Goal: Task Accomplishment & Management: Manage account settings

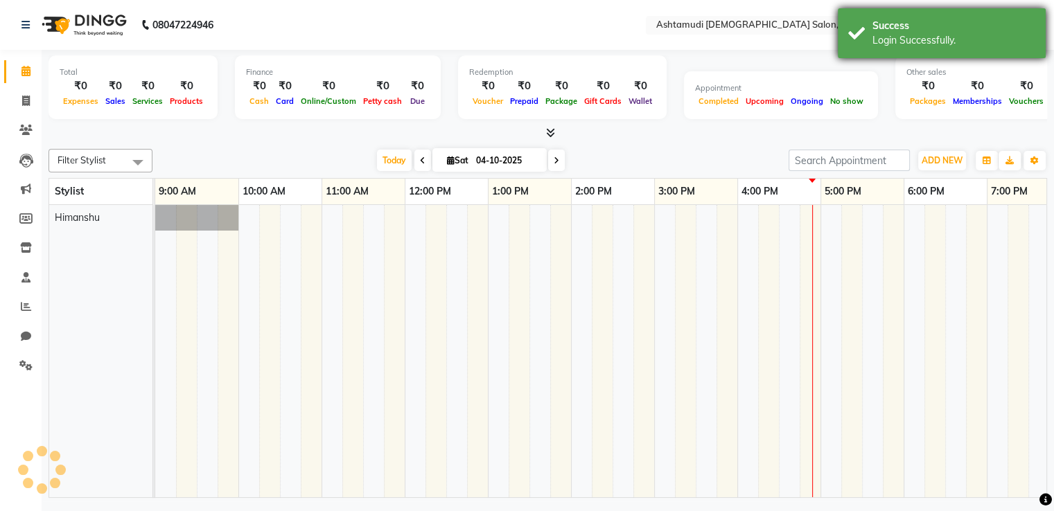
select select "en"
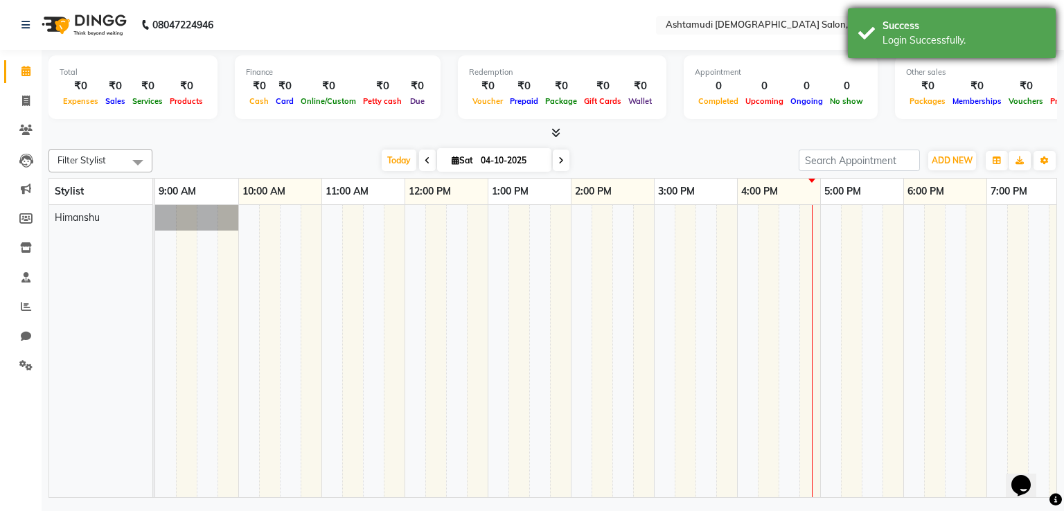
click at [930, 46] on div "Login Successfully." at bounding box center [964, 40] width 163 height 15
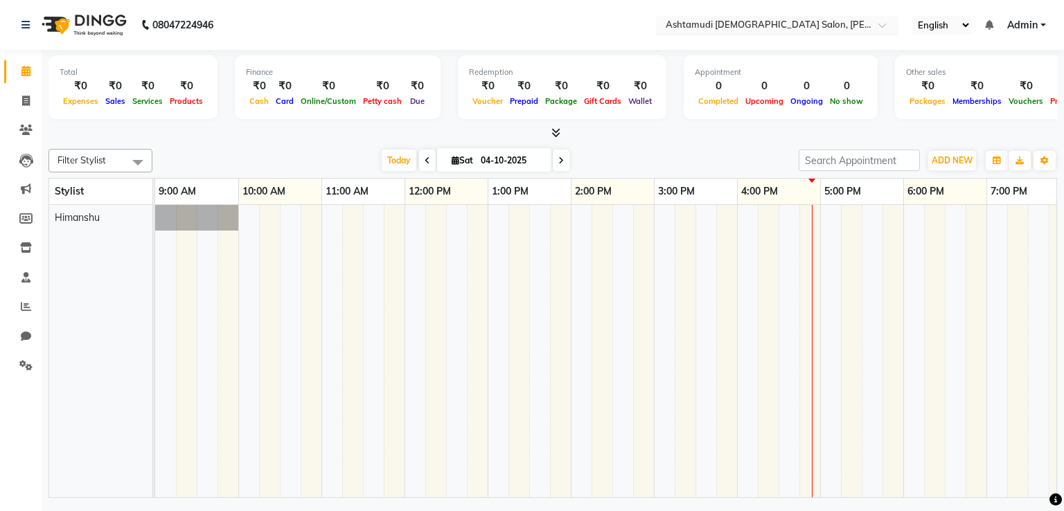
click at [834, 29] on input "text" at bounding box center [763, 26] width 201 height 14
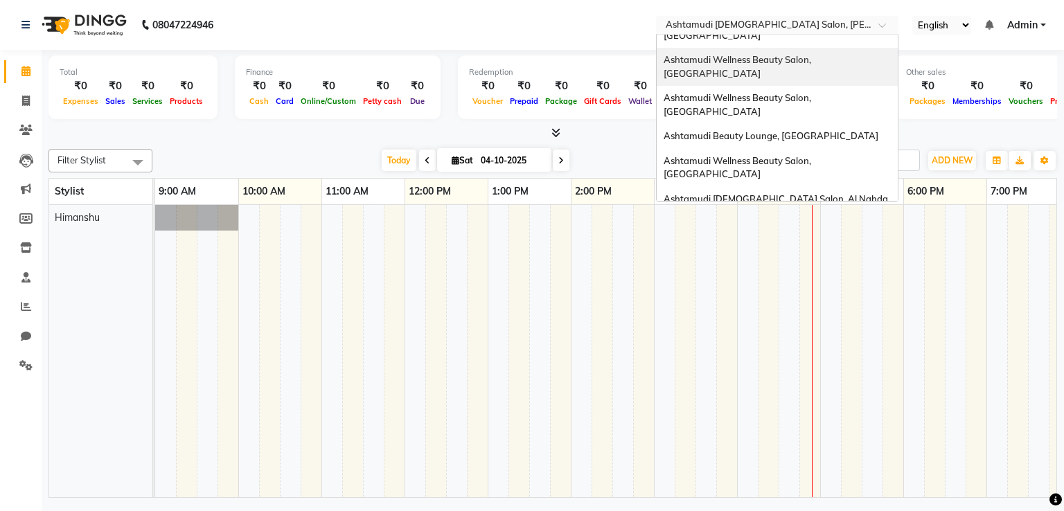
scroll to position [415, 0]
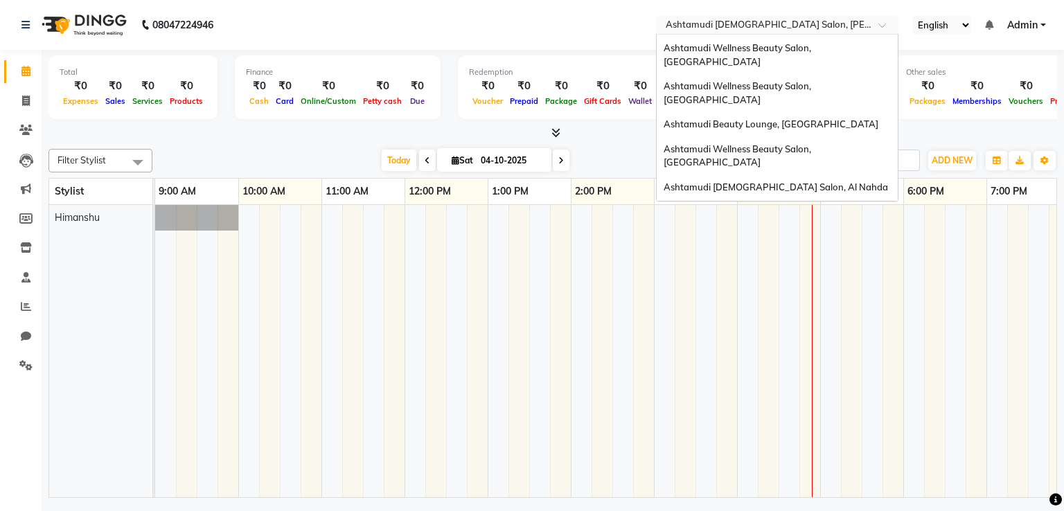
click at [1012, 28] on span "Admin" at bounding box center [1022, 25] width 30 height 15
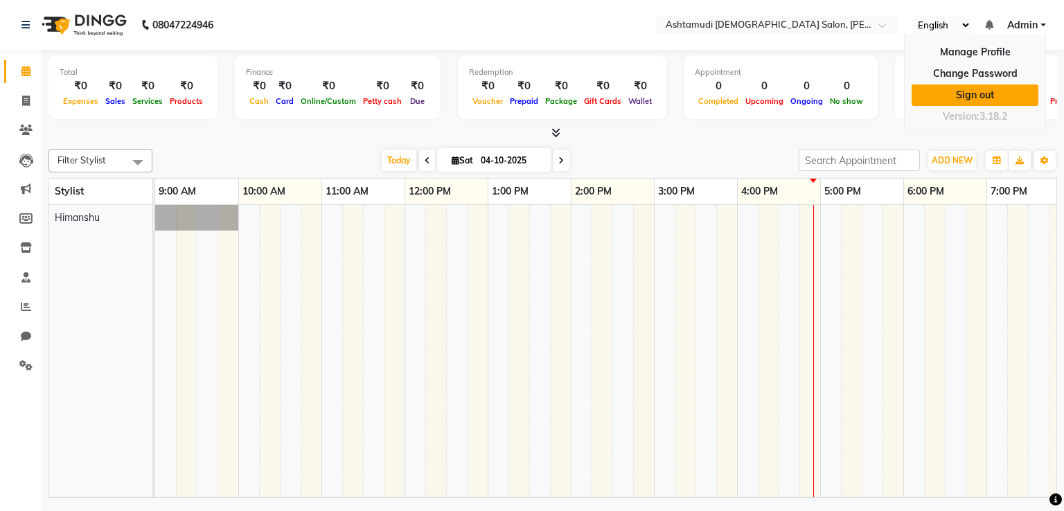
click at [981, 98] on link "Sign out" at bounding box center [975, 95] width 127 height 21
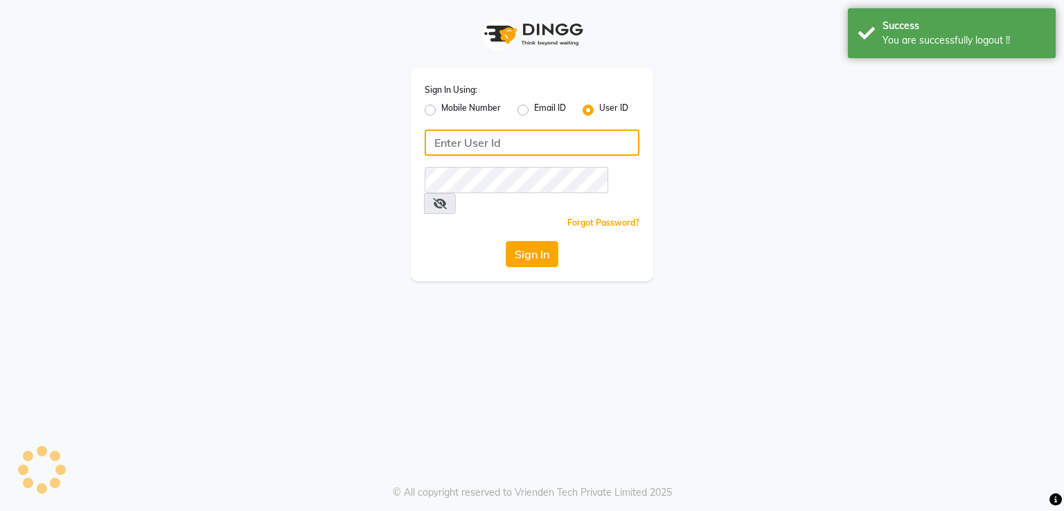
type input "ashtamudi"
drag, startPoint x: 529, startPoint y: 149, endPoint x: 383, endPoint y: 150, distance: 146.2
click at [383, 150] on div "Sign In Using: Mobile Number Email ID User ID ashtamudi Remember me Forgot Pass…" at bounding box center [532, 140] width 790 height 281
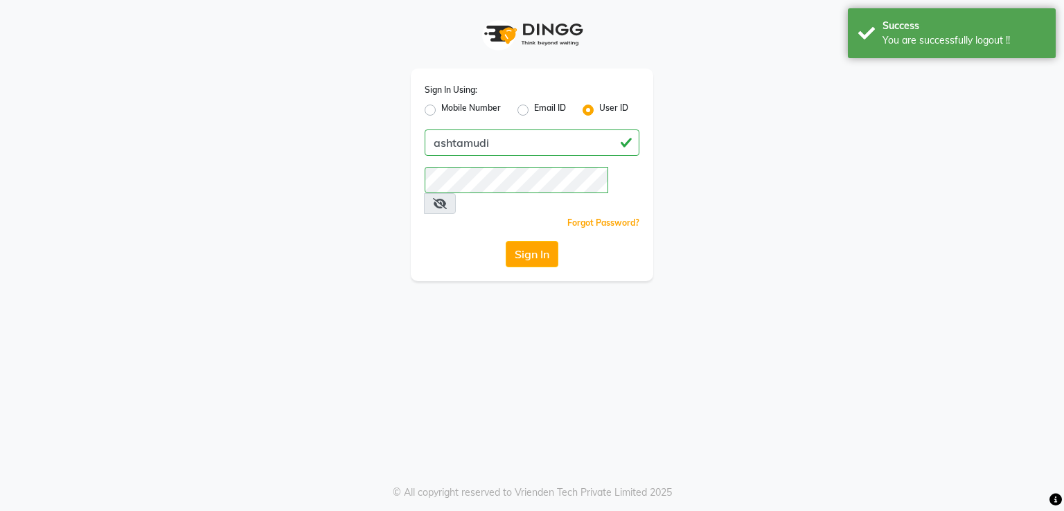
click at [443, 241] on div "Sign In" at bounding box center [532, 254] width 215 height 26
click at [513, 241] on button "Sign In" at bounding box center [532, 254] width 53 height 26
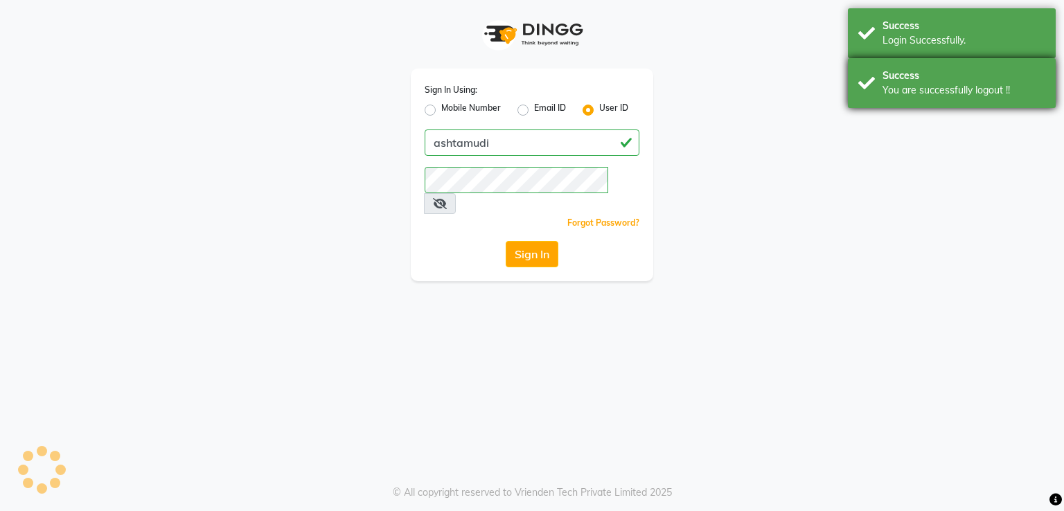
drag, startPoint x: 887, startPoint y: 91, endPoint x: 895, endPoint y: 73, distance: 19.8
click at [887, 91] on div "You are successfully logout !!" at bounding box center [964, 90] width 163 height 15
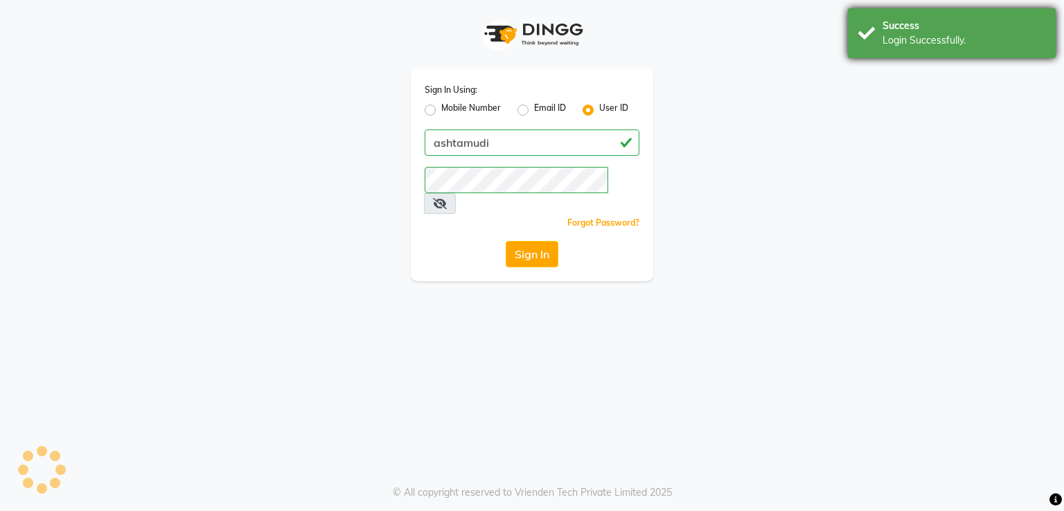
click at [897, 45] on div "Login Successfully." at bounding box center [964, 40] width 163 height 15
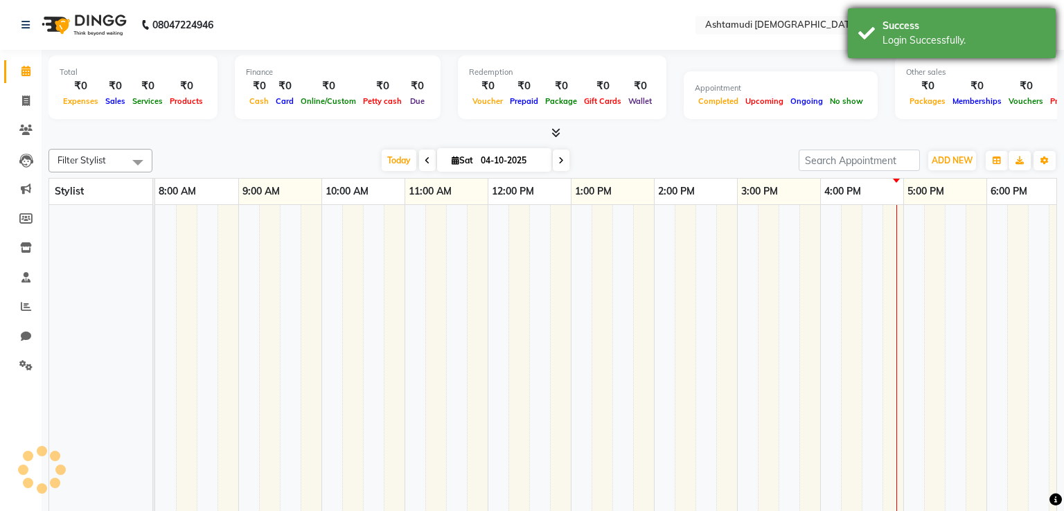
select select "en"
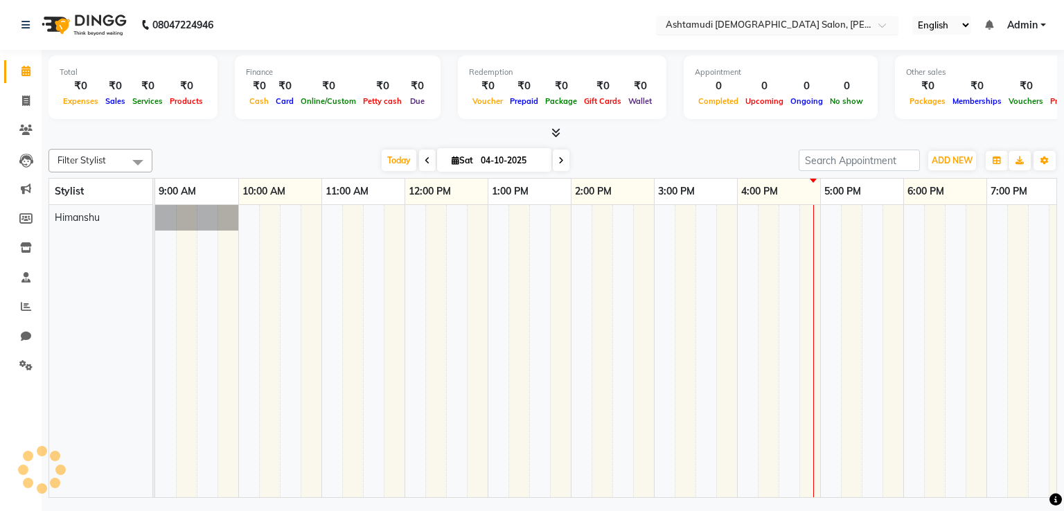
click at [813, 26] on input "text" at bounding box center [763, 26] width 201 height 14
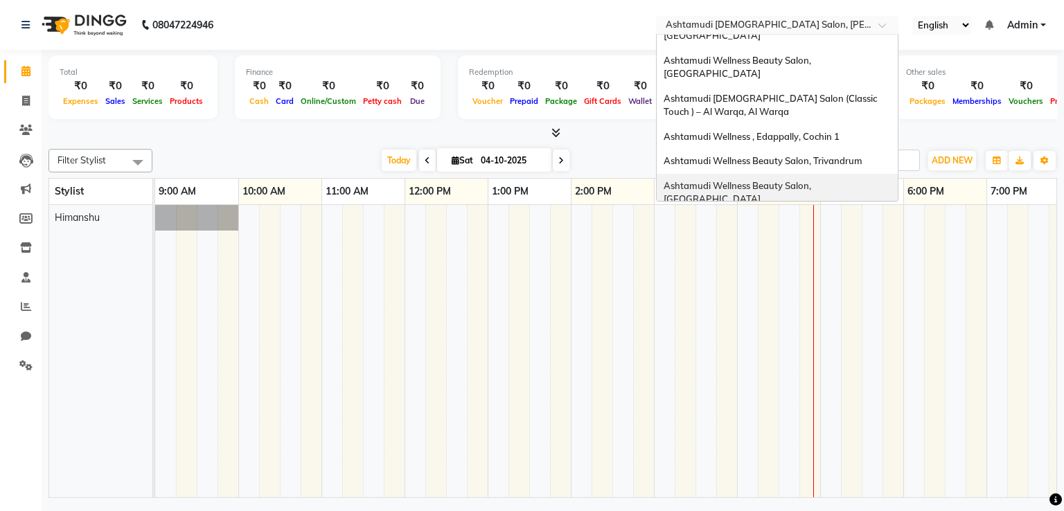
scroll to position [208, 0]
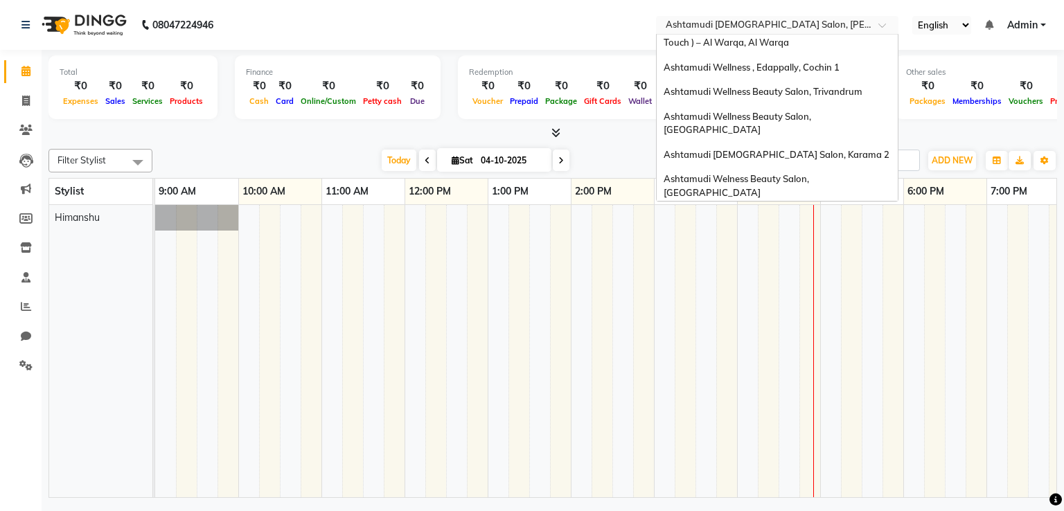
click at [787, 211] on span "Ashtamudi Wellness Beauty Salon (Ho), [GEOGRAPHIC_DATA]" at bounding box center [749, 223] width 170 height 25
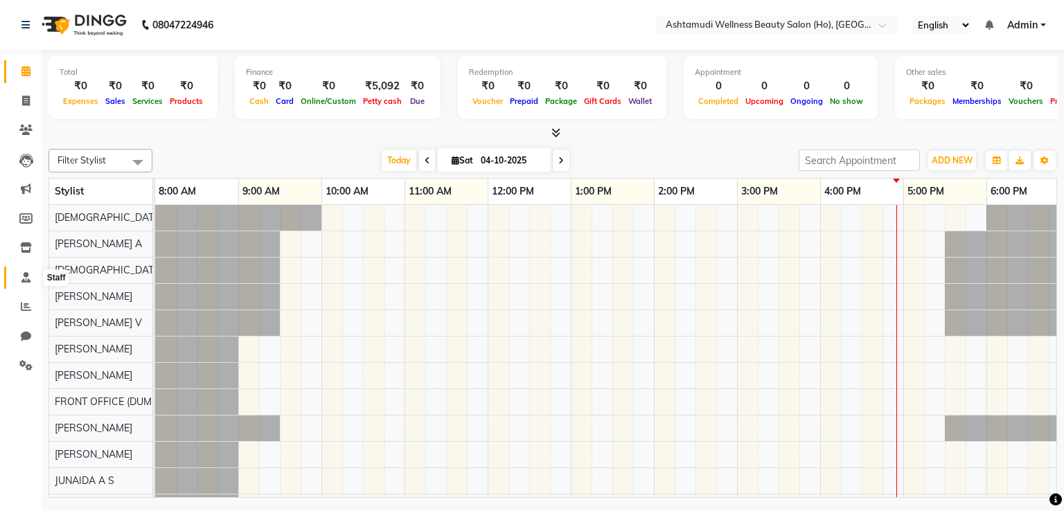
click at [28, 275] on icon at bounding box center [25, 277] width 9 height 10
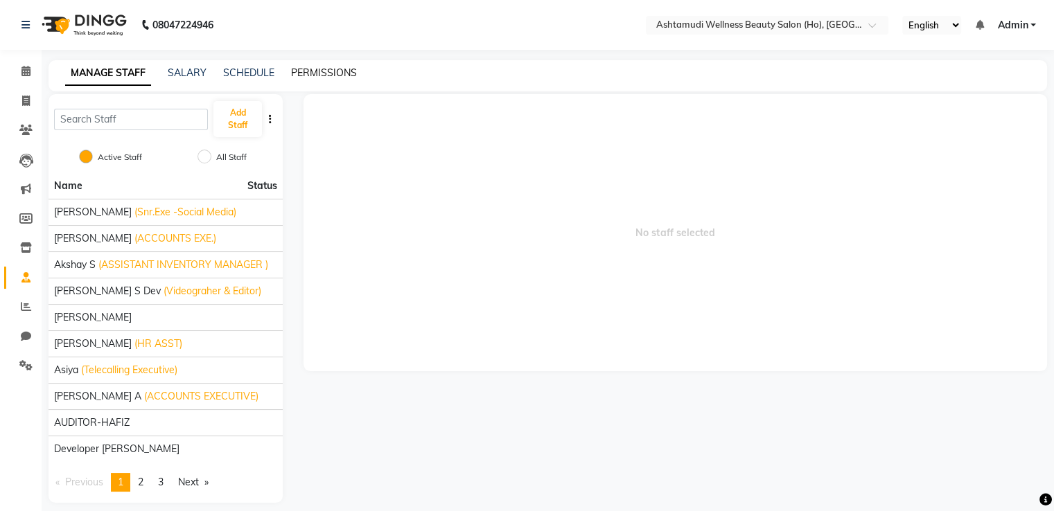
click at [344, 78] on link "PERMISSIONS" at bounding box center [324, 73] width 66 height 12
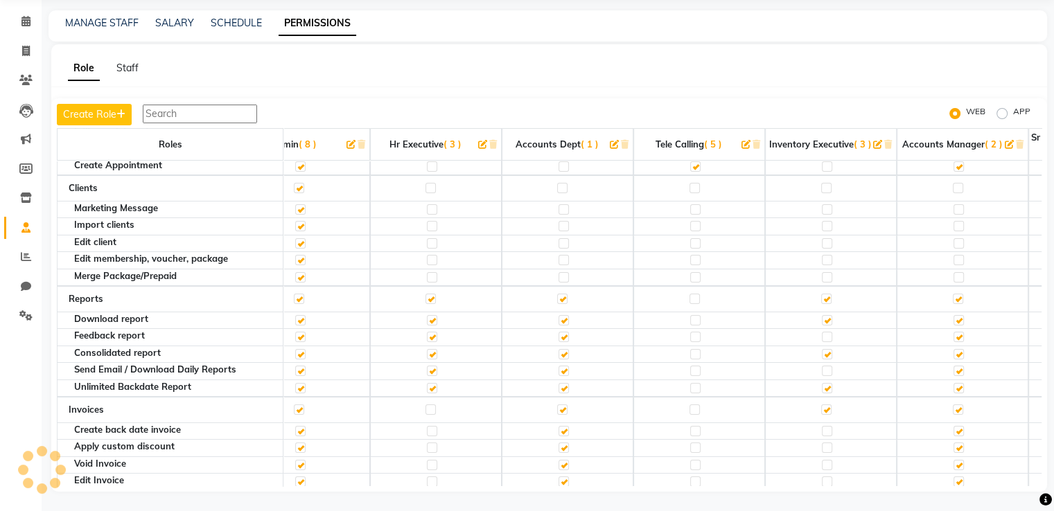
scroll to position [208, 590]
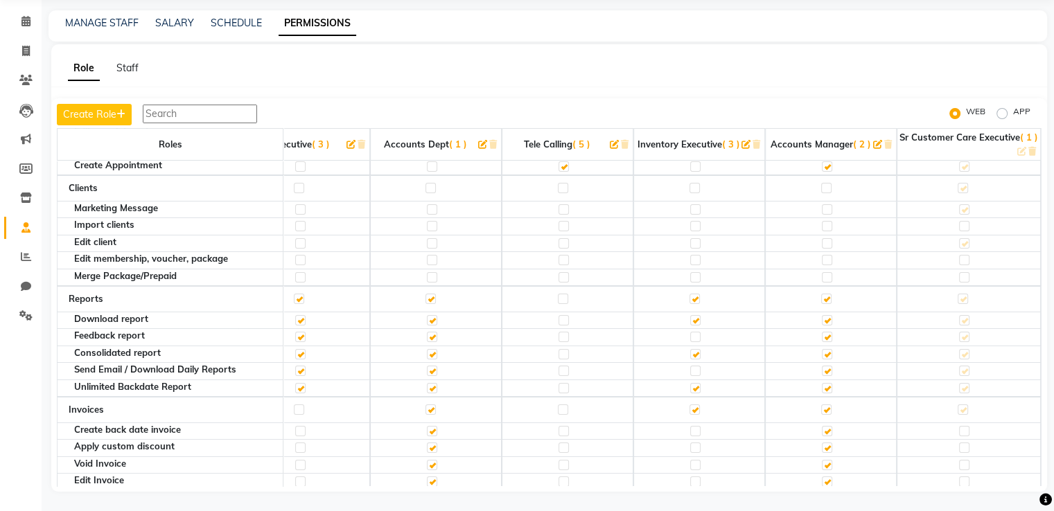
click at [1023, 137] on span "( 1 )" at bounding box center [1029, 137] width 18 height 11
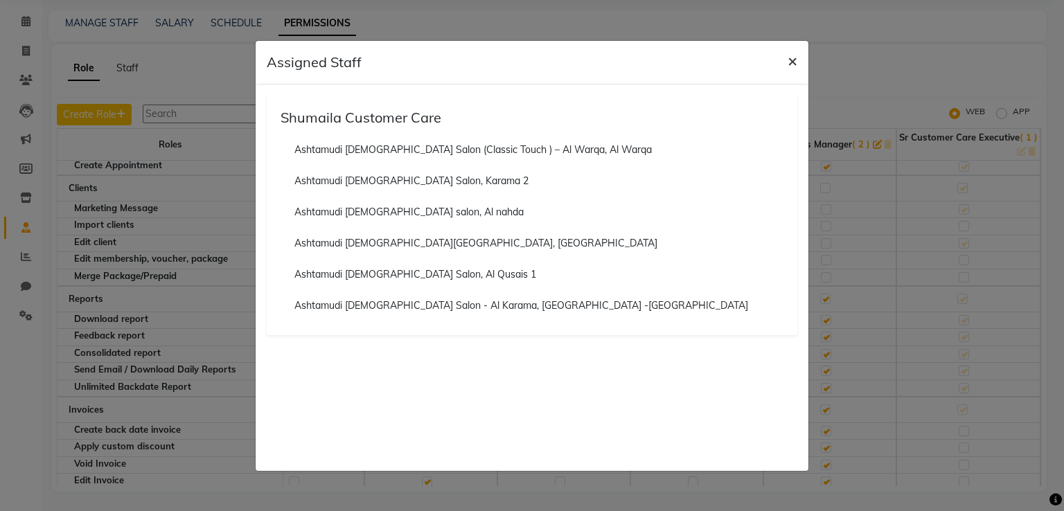
click at [793, 60] on span "×" at bounding box center [793, 60] width 10 height 21
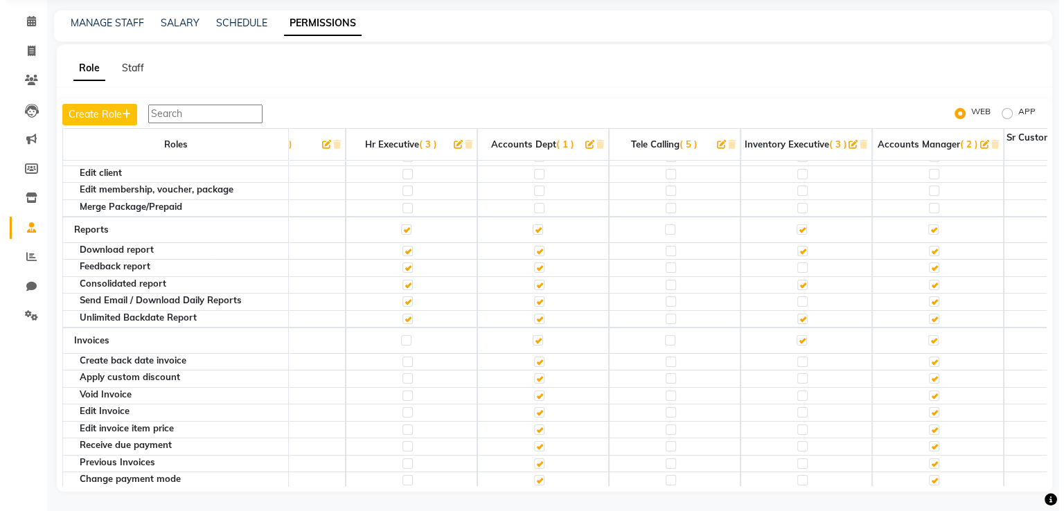
scroll to position [277, 590]
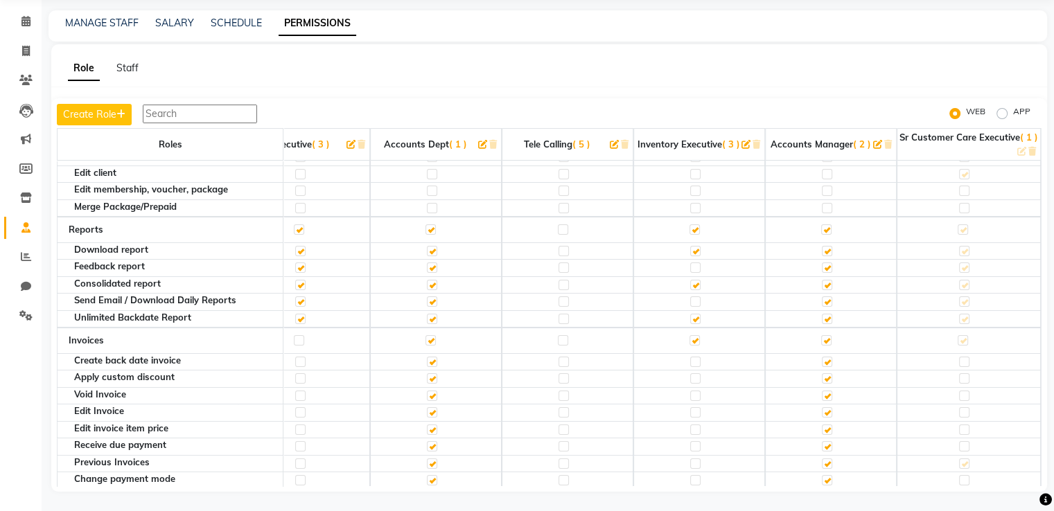
click at [572, 141] on span "( 5 )" at bounding box center [581, 144] width 18 height 11
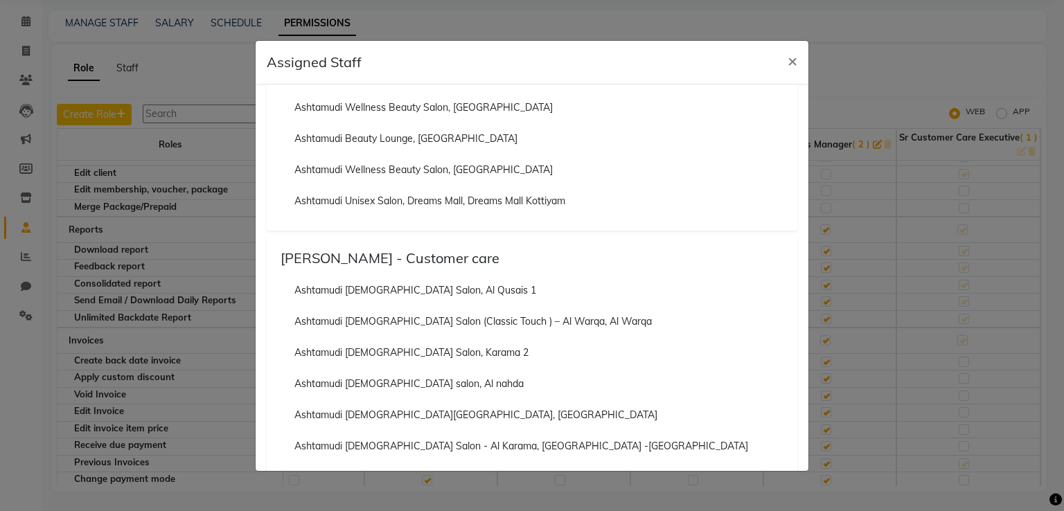
scroll to position [1914, 0]
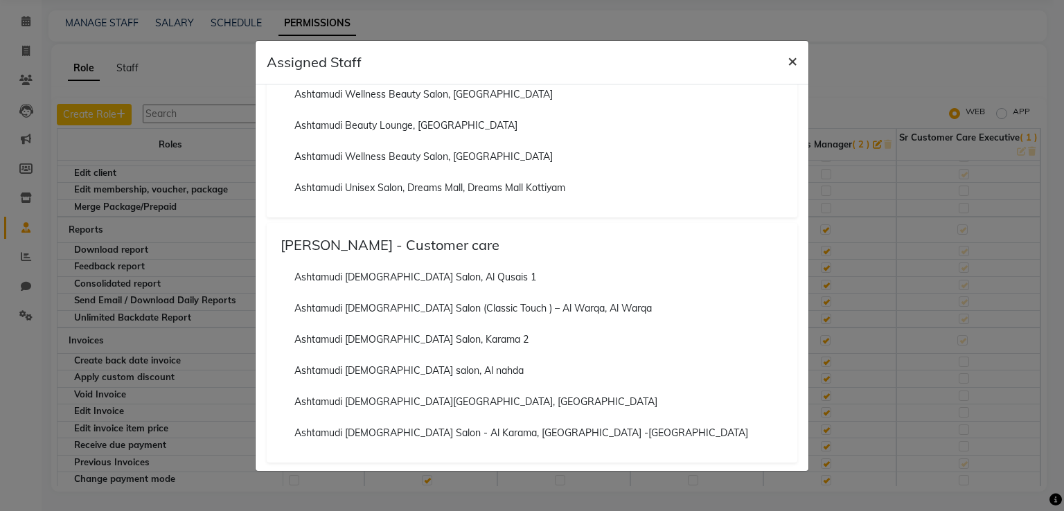
click at [793, 60] on span "×" at bounding box center [793, 60] width 10 height 21
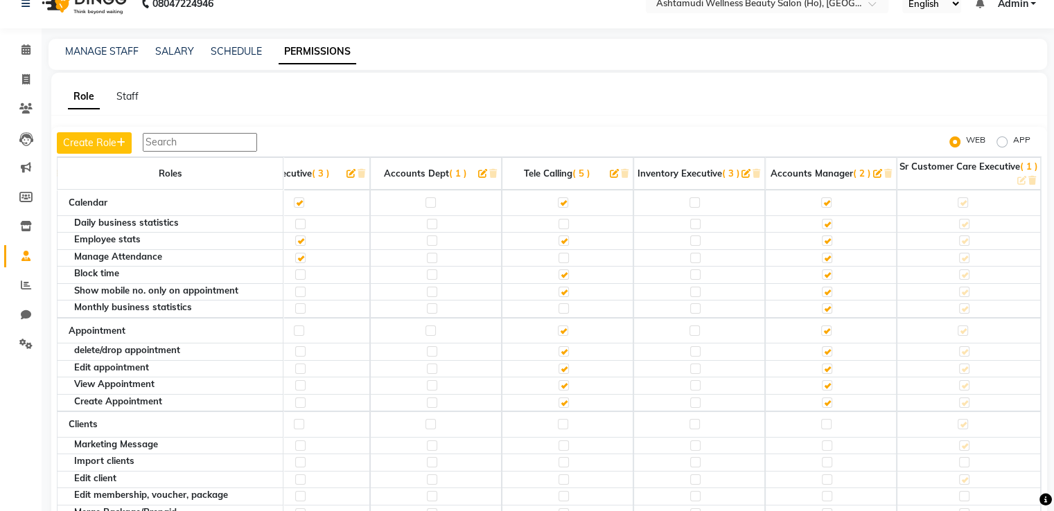
scroll to position [0, 0]
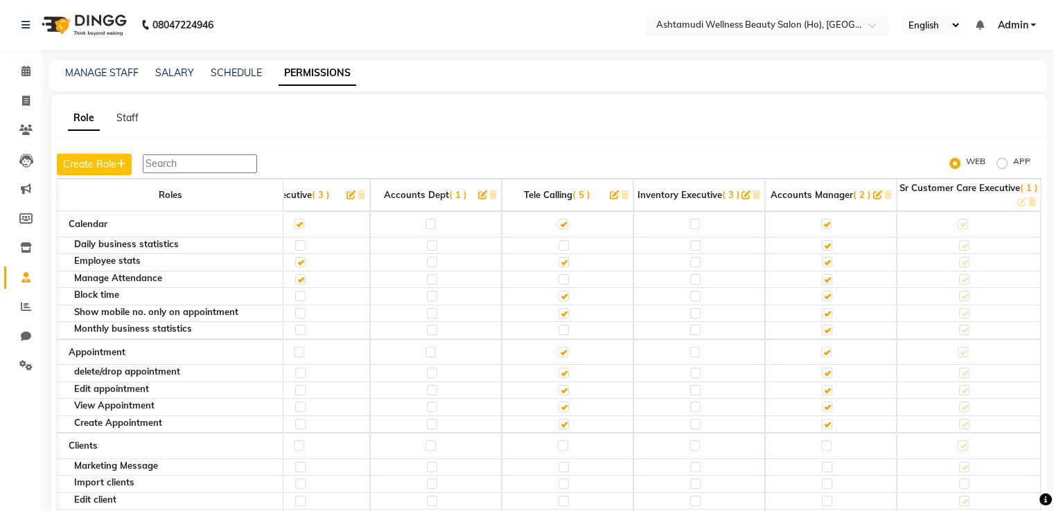
click at [791, 28] on input "text" at bounding box center [753, 26] width 201 height 14
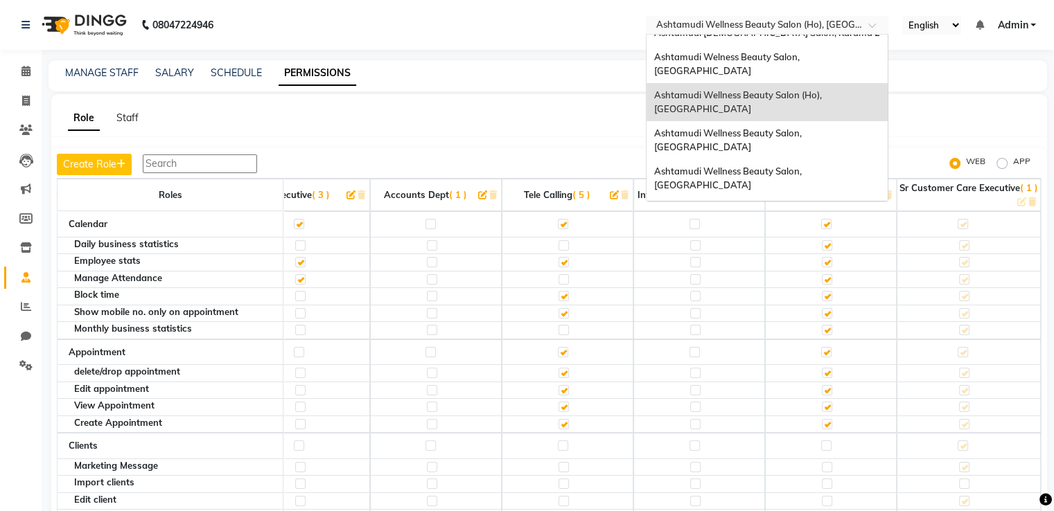
scroll to position [415, 0]
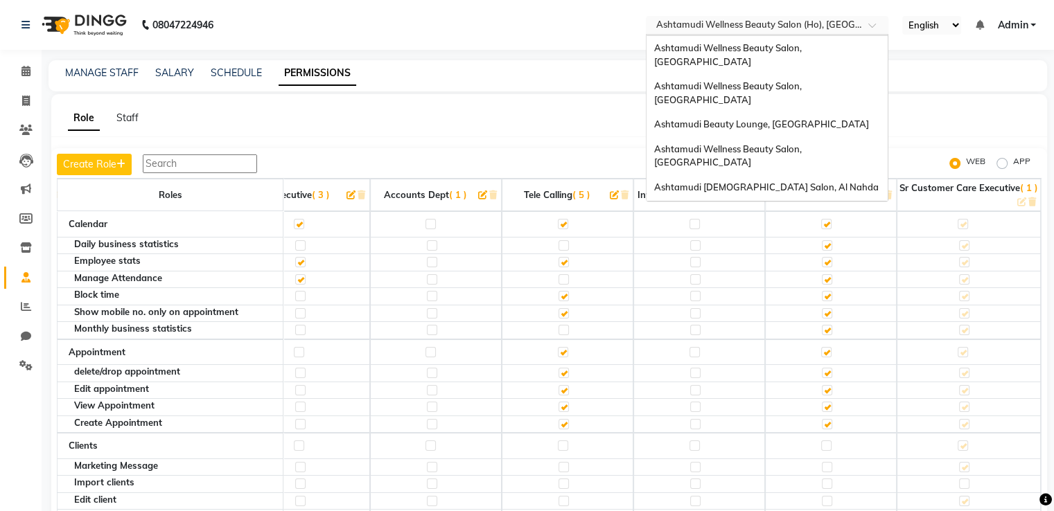
click at [787, 320] on span "Ashtamudi [DEMOGRAPHIC_DATA] Salon, Al Qusais 1" at bounding box center [766, 332] width 226 height 25
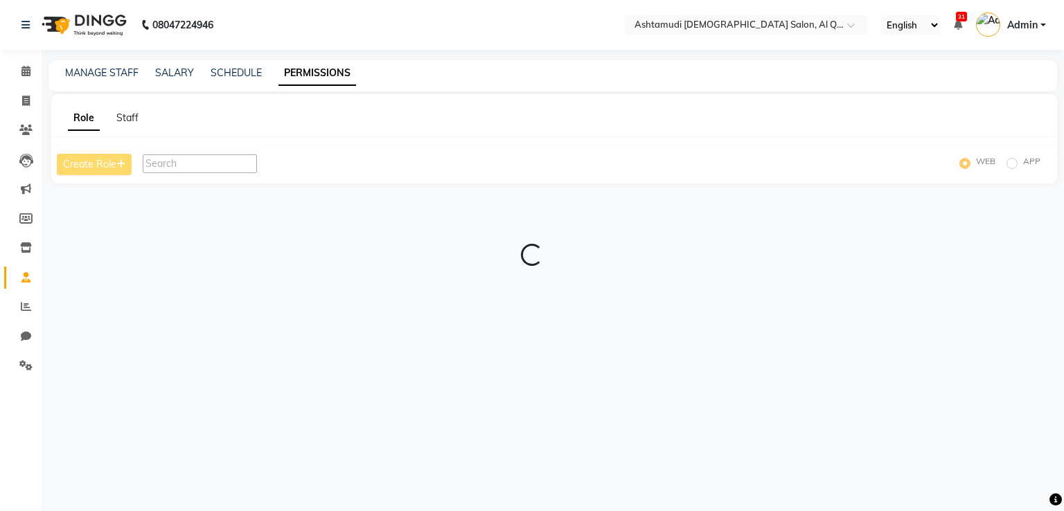
select select "en"
click at [31, 284] on span at bounding box center [26, 278] width 24 height 16
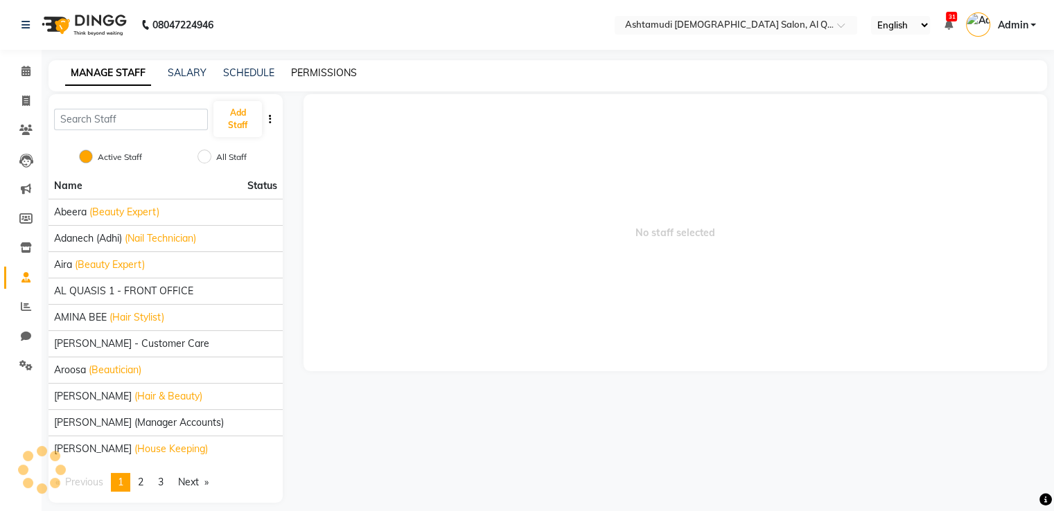
click at [341, 70] on link "PERMISSIONS" at bounding box center [324, 73] width 66 height 12
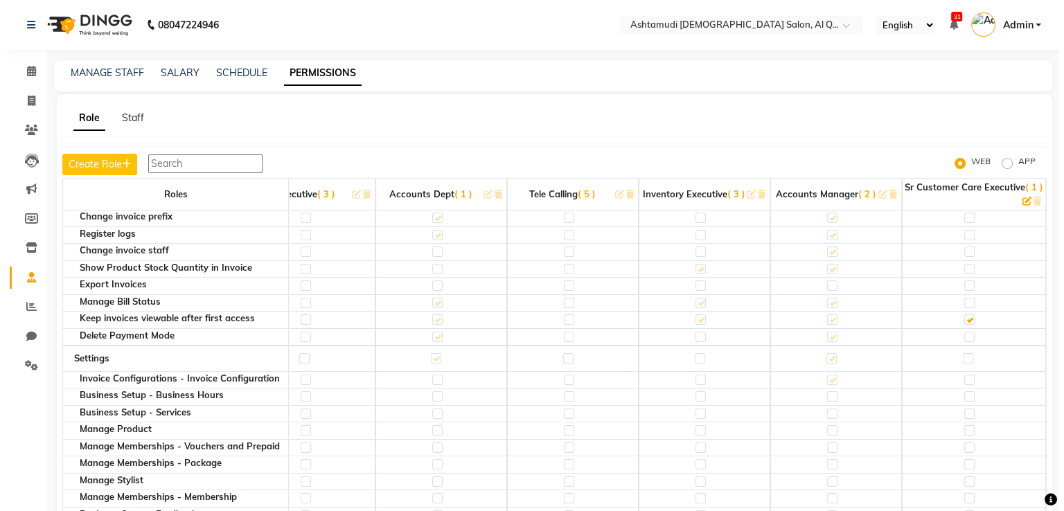
scroll to position [554, 590]
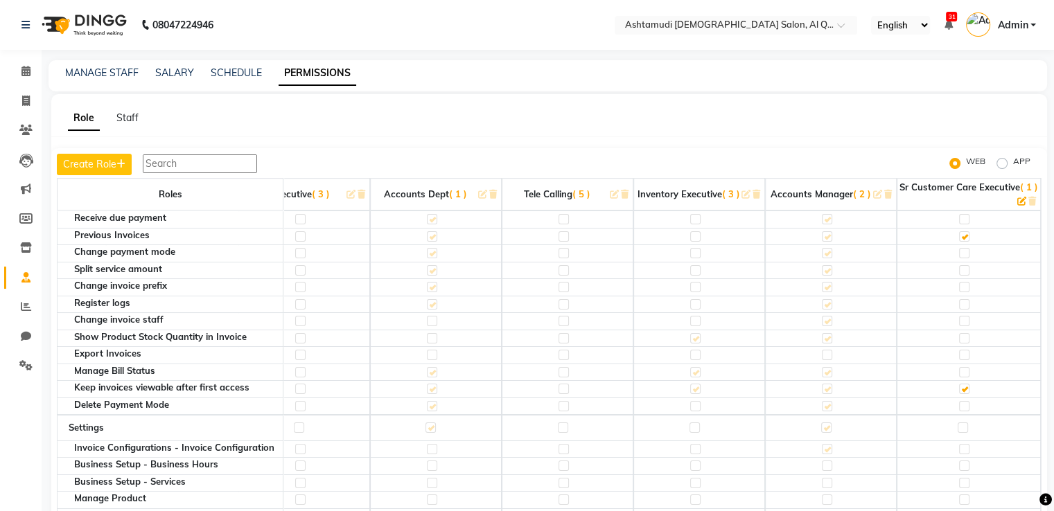
click at [19, 287] on link "Staff" at bounding box center [20, 278] width 33 height 23
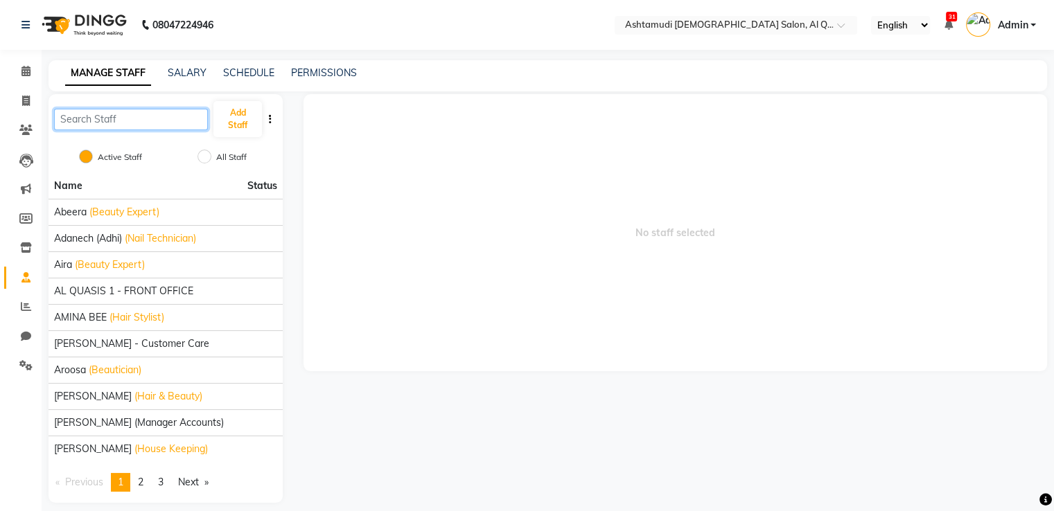
click at [130, 125] on input "text" at bounding box center [131, 119] width 154 height 21
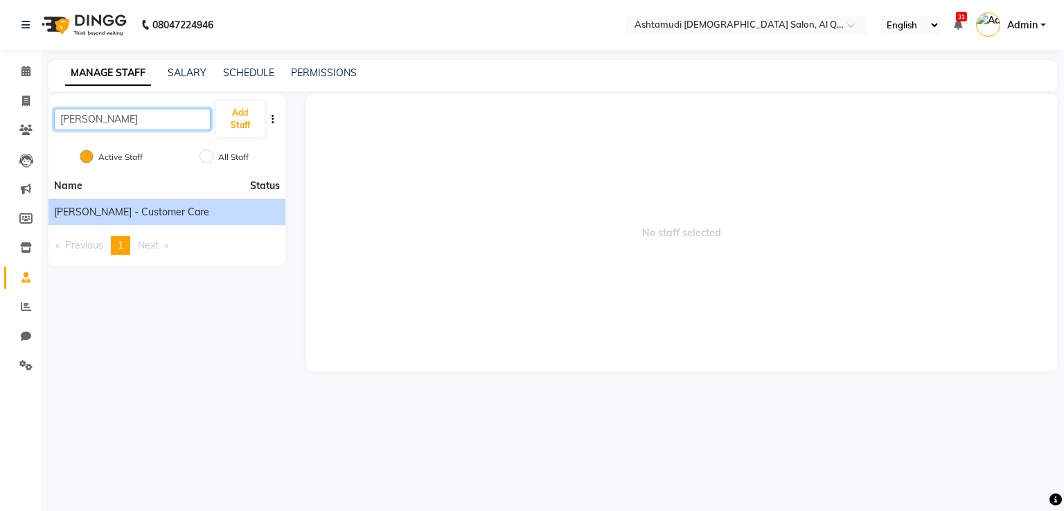
type input "anila"
click at [139, 222] on li "[PERSON_NAME] - Customer care" at bounding box center [166, 212] width 237 height 26
click at [150, 216] on span "[PERSON_NAME] - Customer care" at bounding box center [131, 212] width 155 height 15
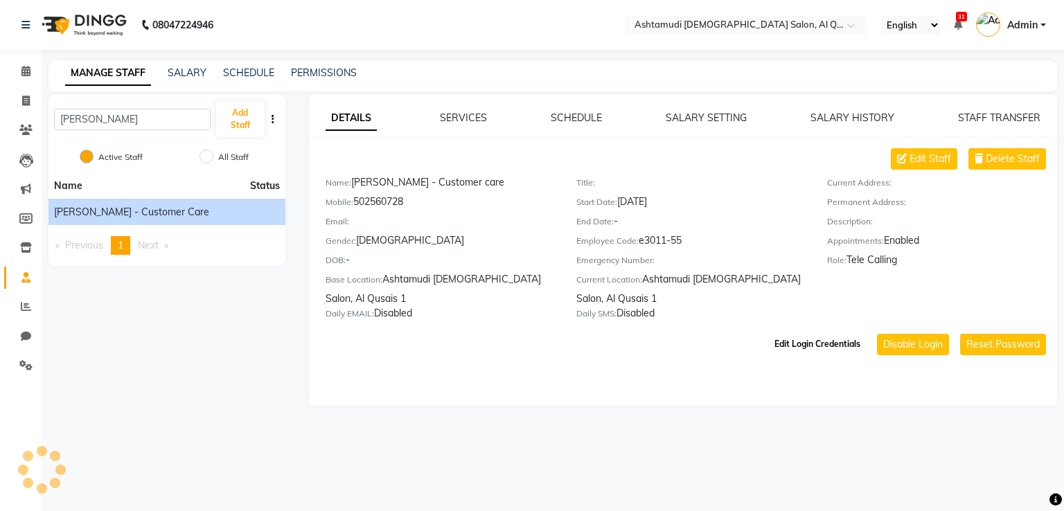
click at [840, 356] on button "Edit Login Credentials" at bounding box center [817, 345] width 97 height 24
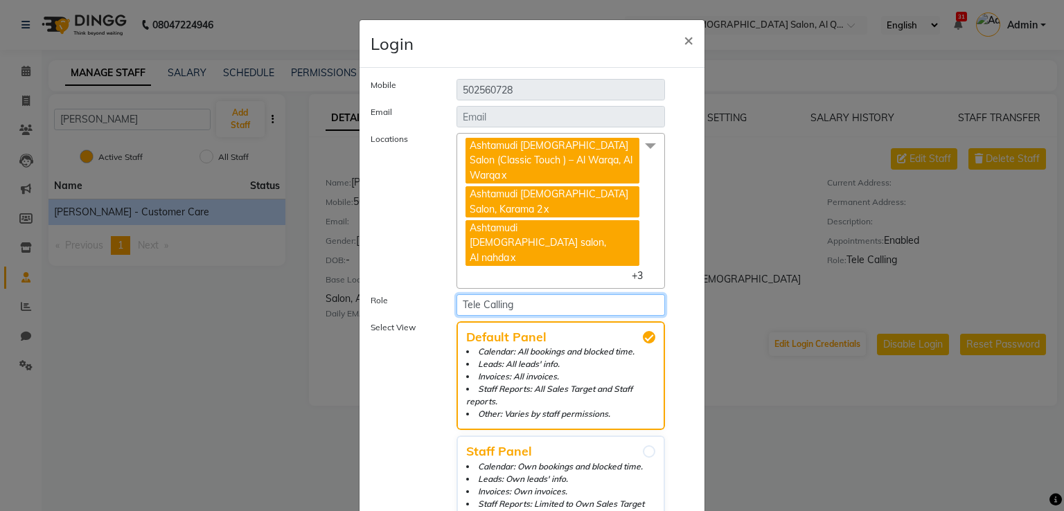
click at [508, 294] on select "Select Role Operator Manager FRONT OFFICE Admin HR EXECUTIVE Accounts Dept Tele…" at bounding box center [561, 304] width 209 height 21
select select "5643"
click at [457, 294] on select "Select Role Operator Manager FRONT OFFICE Admin HR EXECUTIVE Accounts Dept Tele…" at bounding box center [561, 304] width 209 height 21
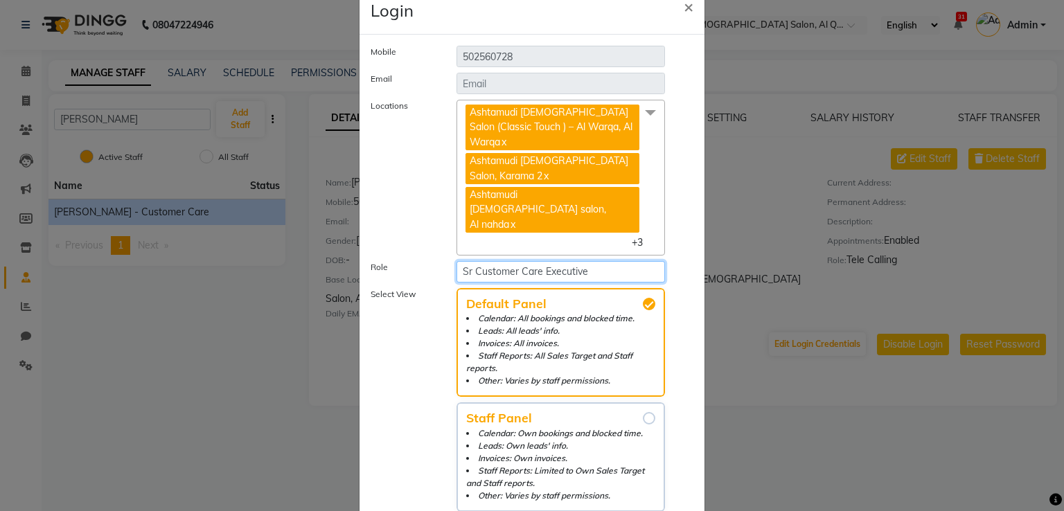
scroll to position [51, 0]
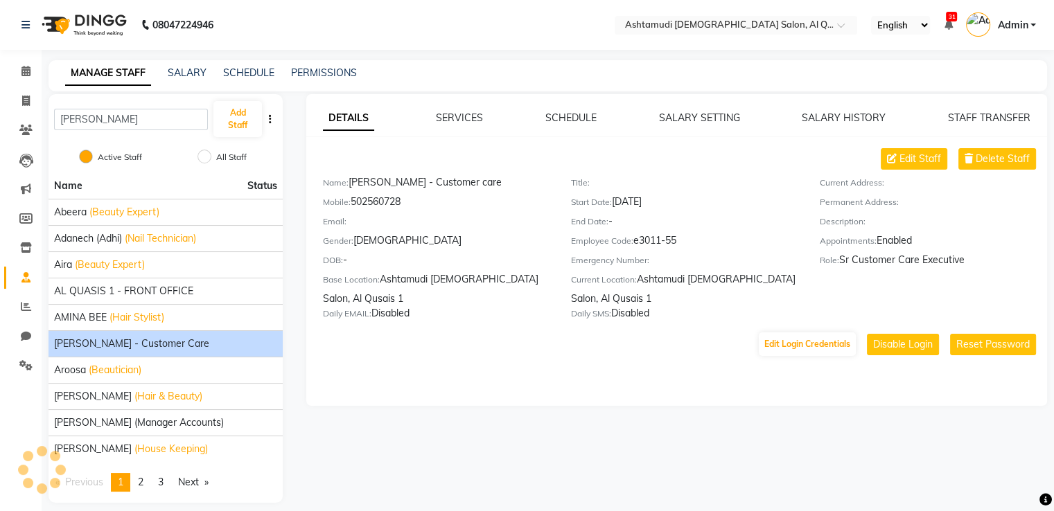
click at [80, 15] on img at bounding box center [82, 25] width 95 height 39
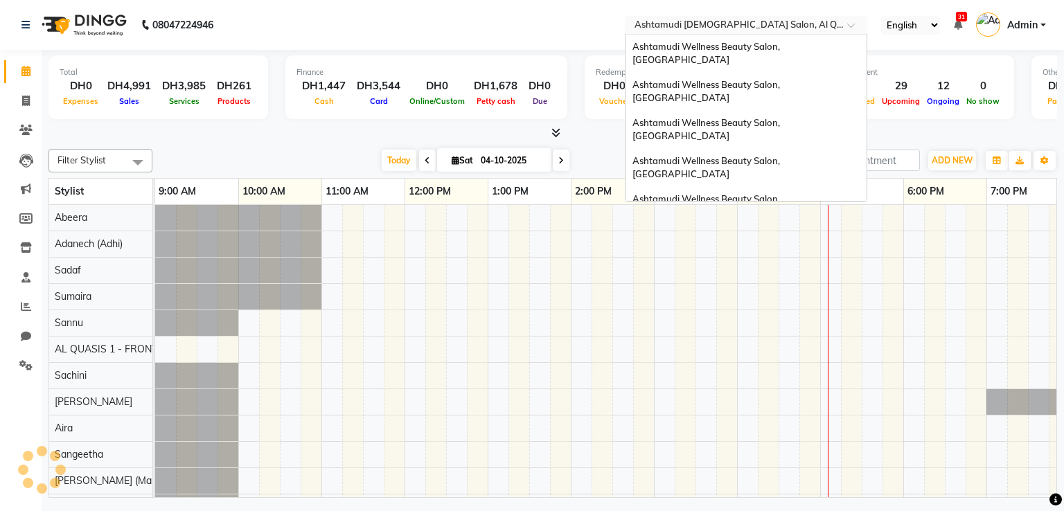
click at [822, 26] on input "text" at bounding box center [732, 26] width 201 height 14
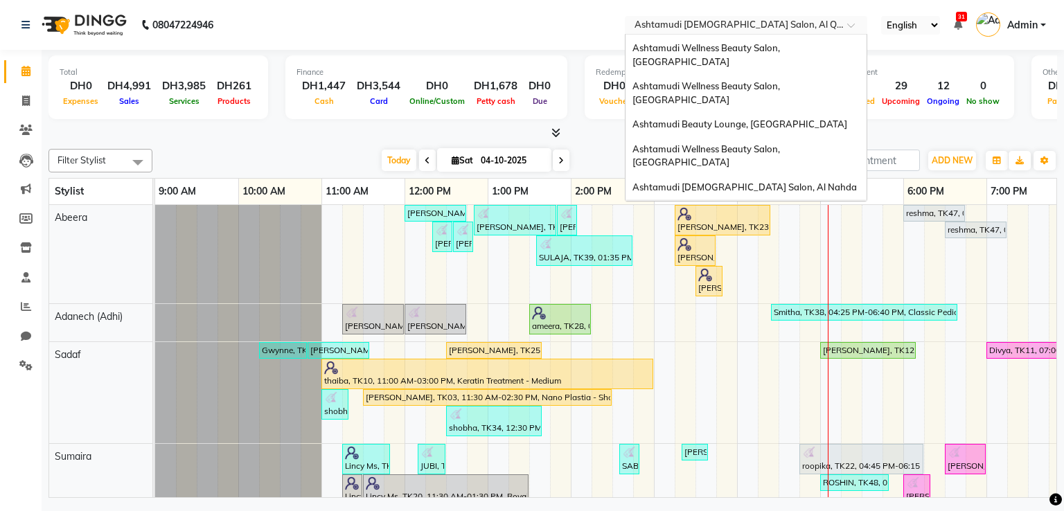
click at [807, 206] on span "Ashtamudi [DEMOGRAPHIC_DATA] [GEOGRAPHIC_DATA], [GEOGRAPHIC_DATA]" at bounding box center [732, 218] width 198 height 25
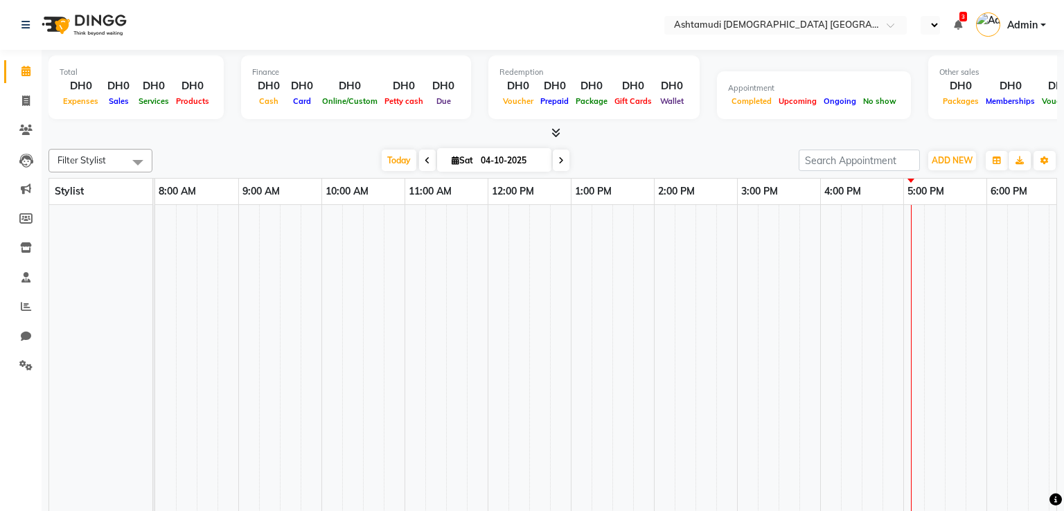
select select "en"
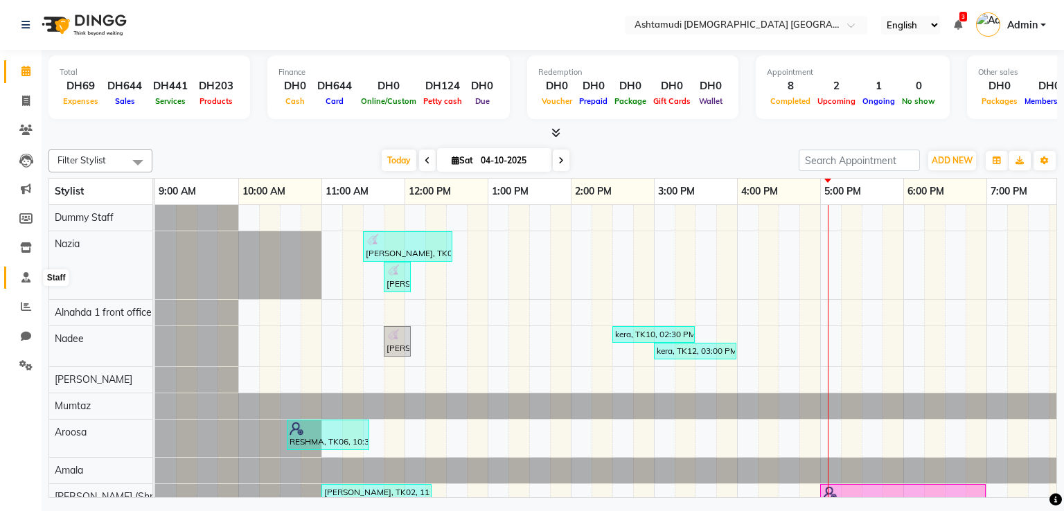
click at [19, 279] on span at bounding box center [26, 278] width 24 height 16
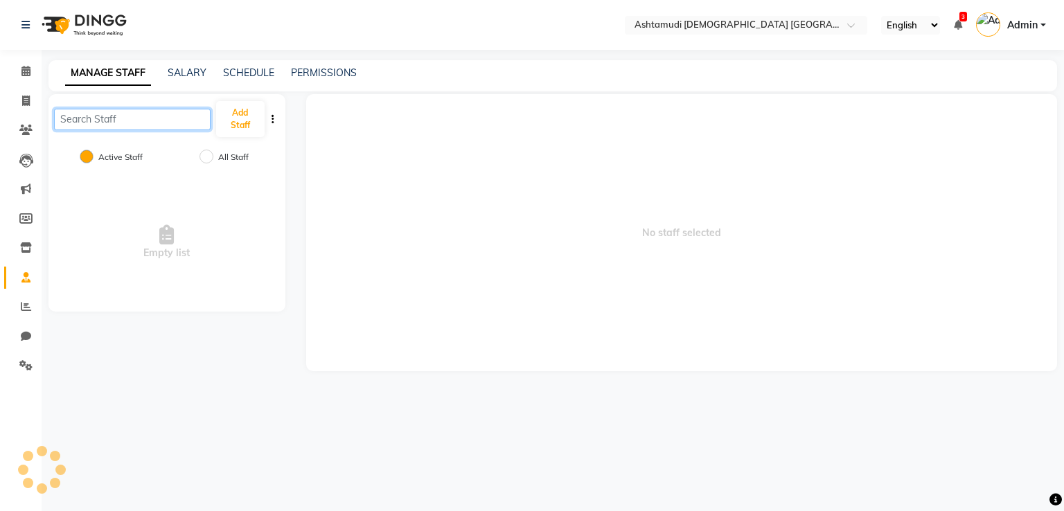
click at [143, 114] on input "text" at bounding box center [132, 119] width 157 height 21
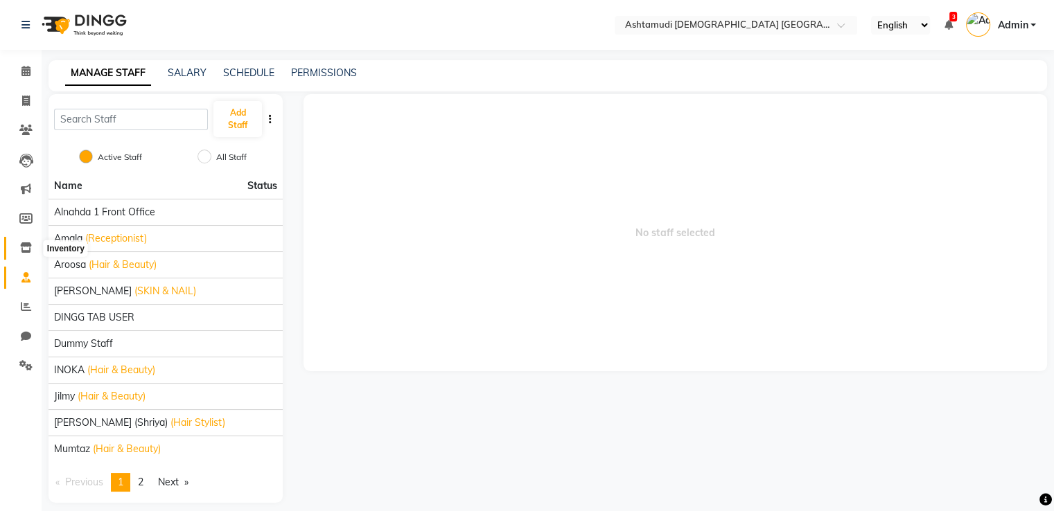
click at [32, 249] on span at bounding box center [26, 248] width 24 height 16
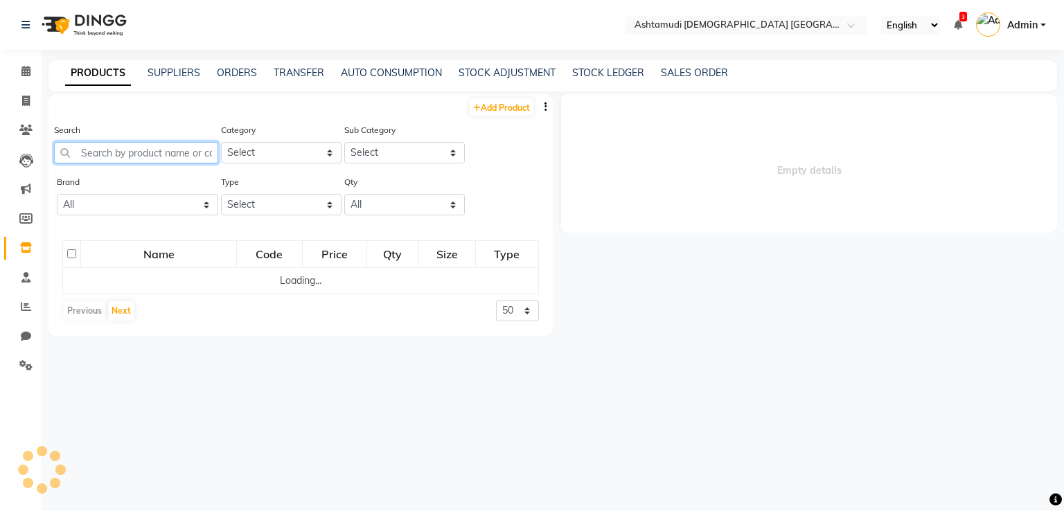
click at [100, 148] on input "text" at bounding box center [136, 152] width 164 height 21
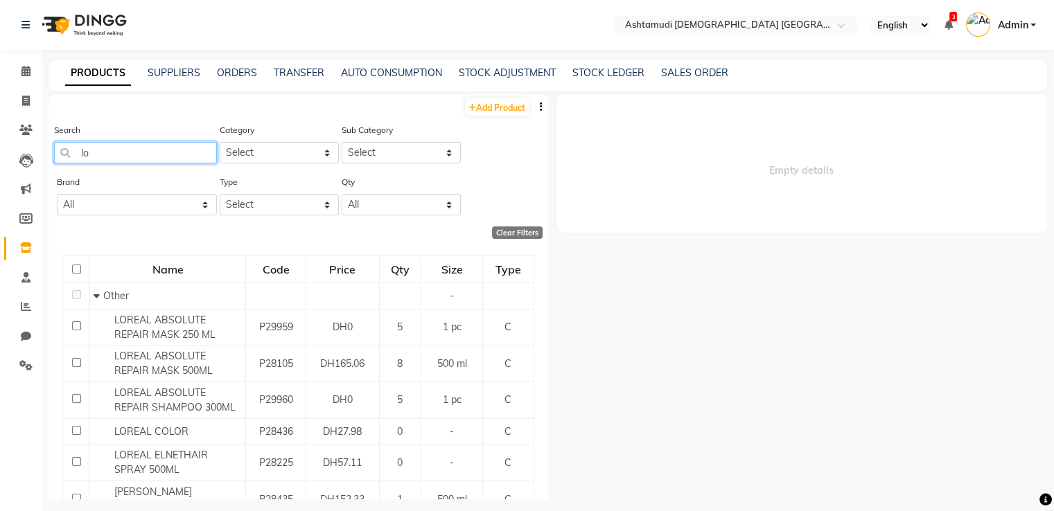
type input "l"
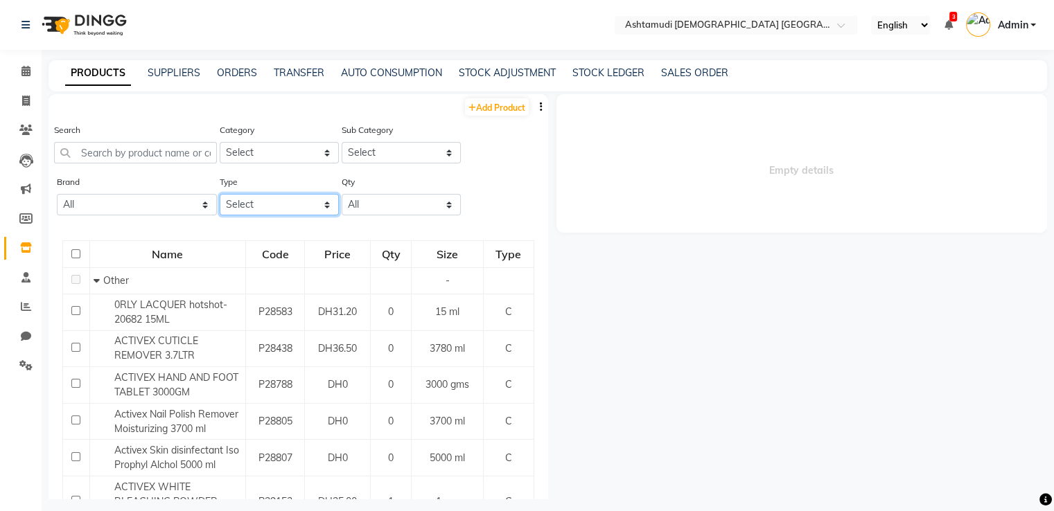
click at [288, 208] on select "Select Both Retail Consumable" at bounding box center [279, 204] width 119 height 21
select select "R"
click at [220, 195] on select "Select Both Retail Consumable" at bounding box center [279, 204] width 119 height 21
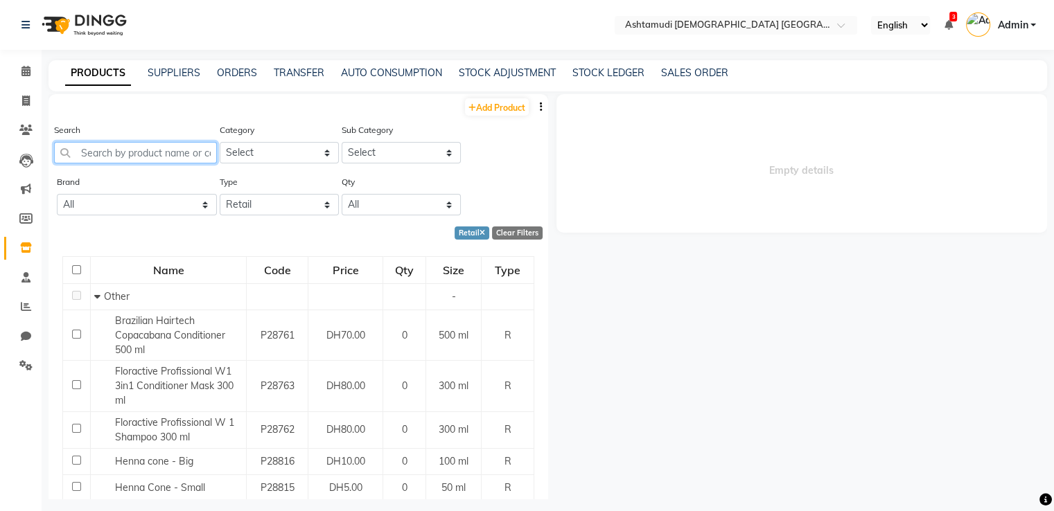
click at [144, 145] on input "text" at bounding box center [135, 152] width 163 height 21
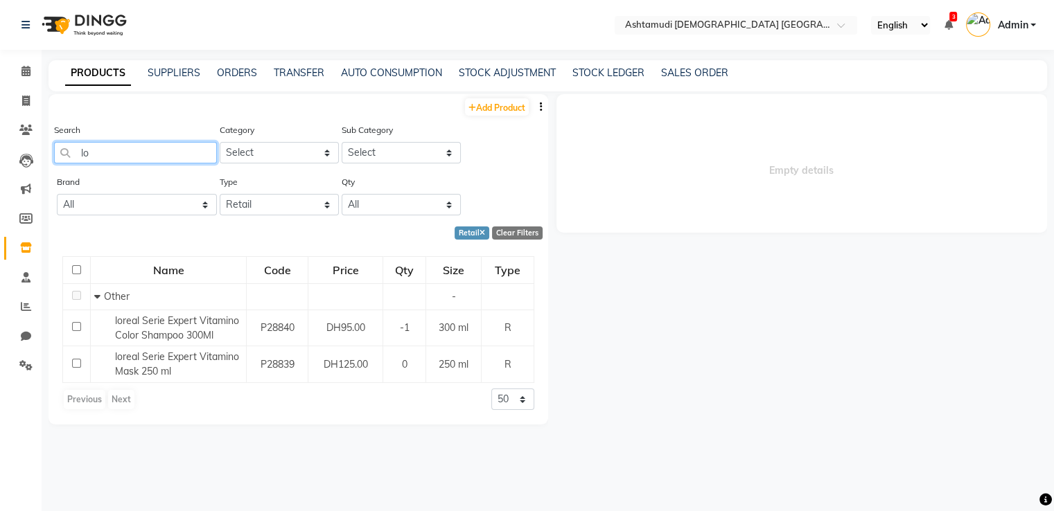
type input "l"
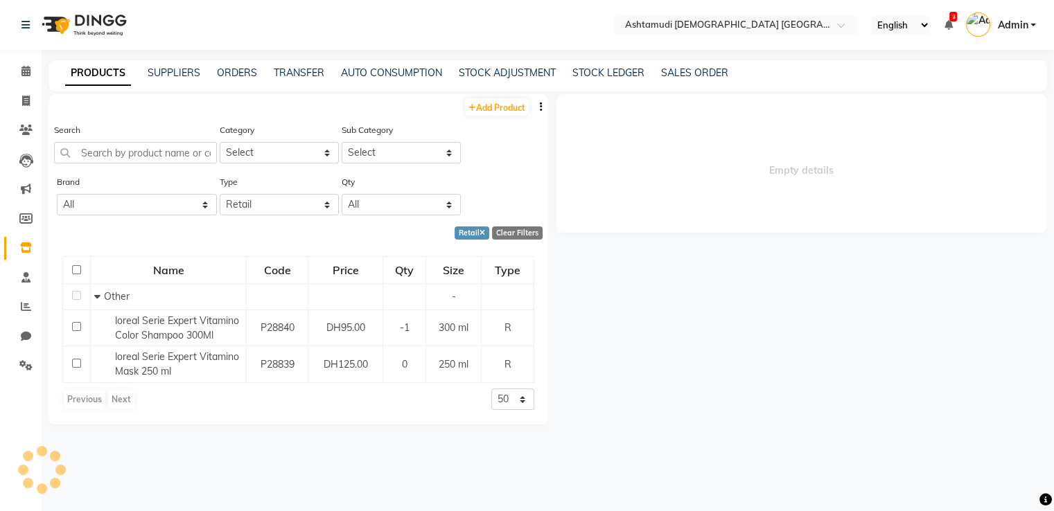
click at [535, 238] on div "Clear Filters" at bounding box center [517, 233] width 51 height 13
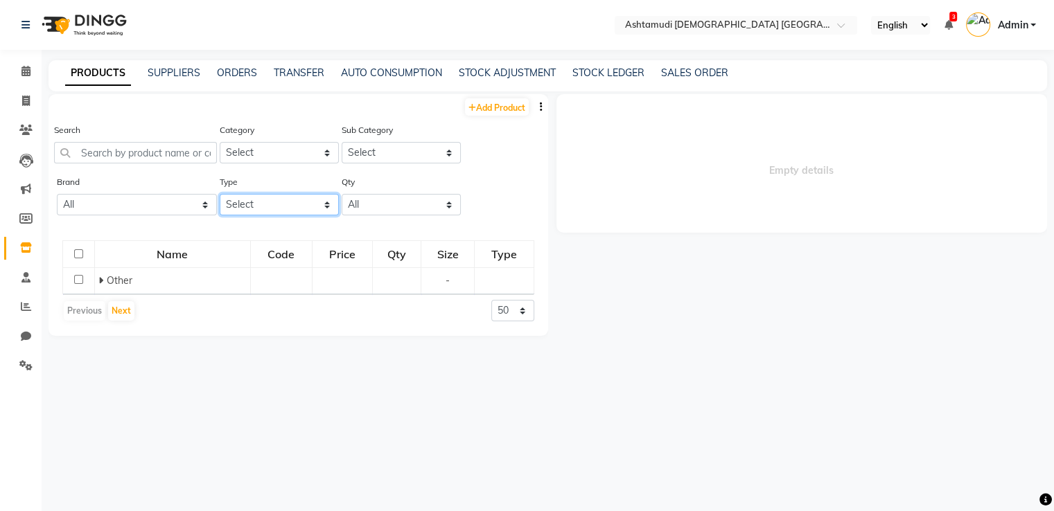
click at [279, 209] on select "Select Both Retail Consumable" at bounding box center [279, 204] width 119 height 21
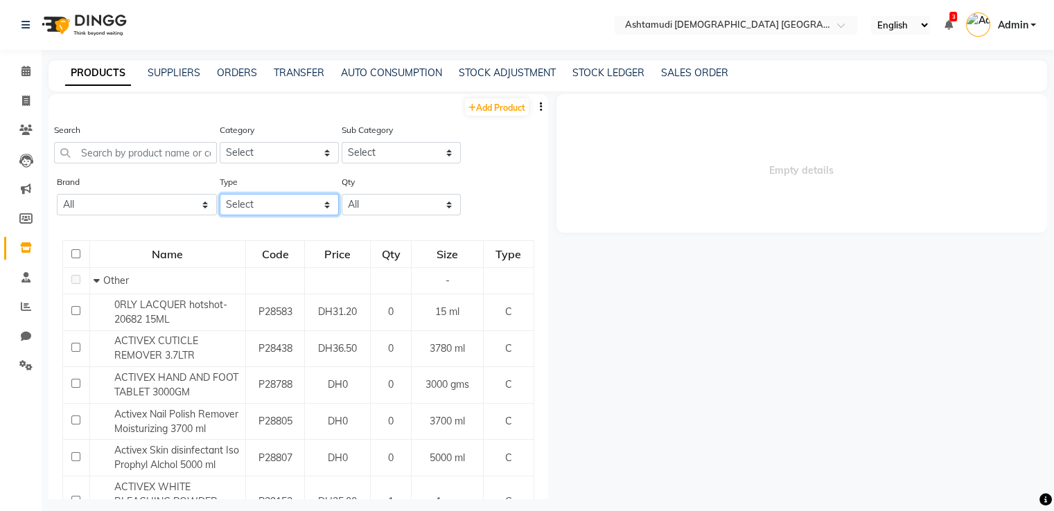
select select "R"
click at [220, 195] on select "Select Both Retail Consumable" at bounding box center [279, 204] width 119 height 21
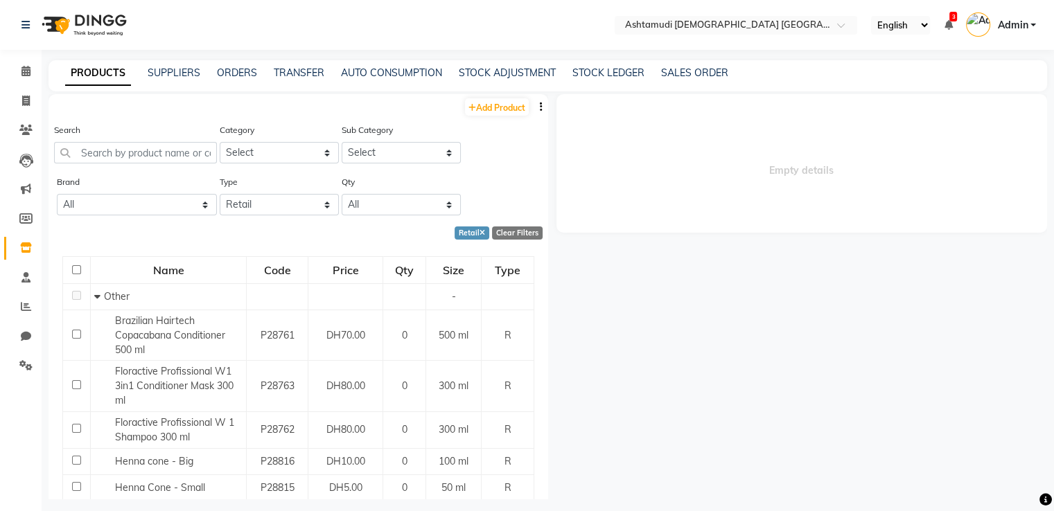
click at [502, 231] on div "Clear Filters" at bounding box center [517, 233] width 51 height 13
select select
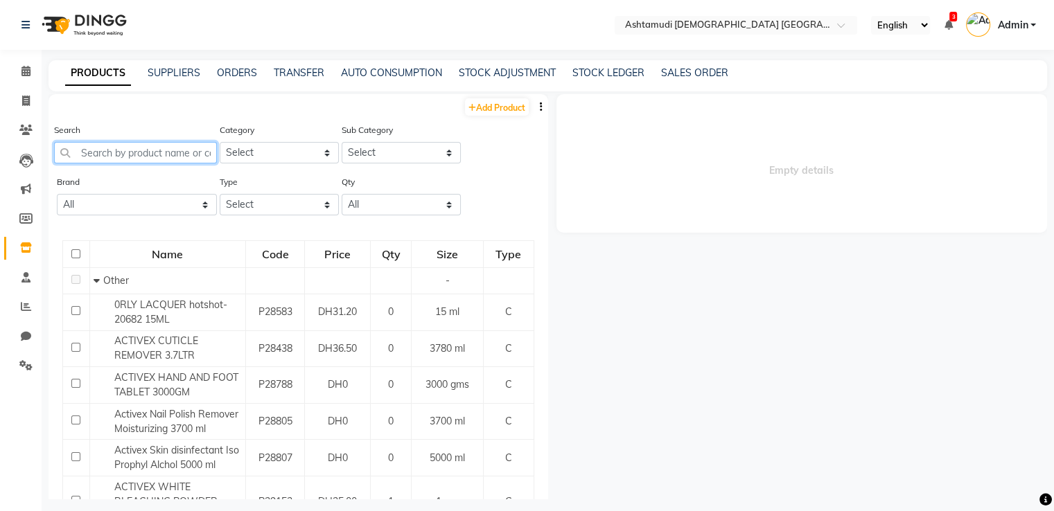
click at [179, 153] on input "text" at bounding box center [135, 152] width 163 height 21
type input "3474636974221"
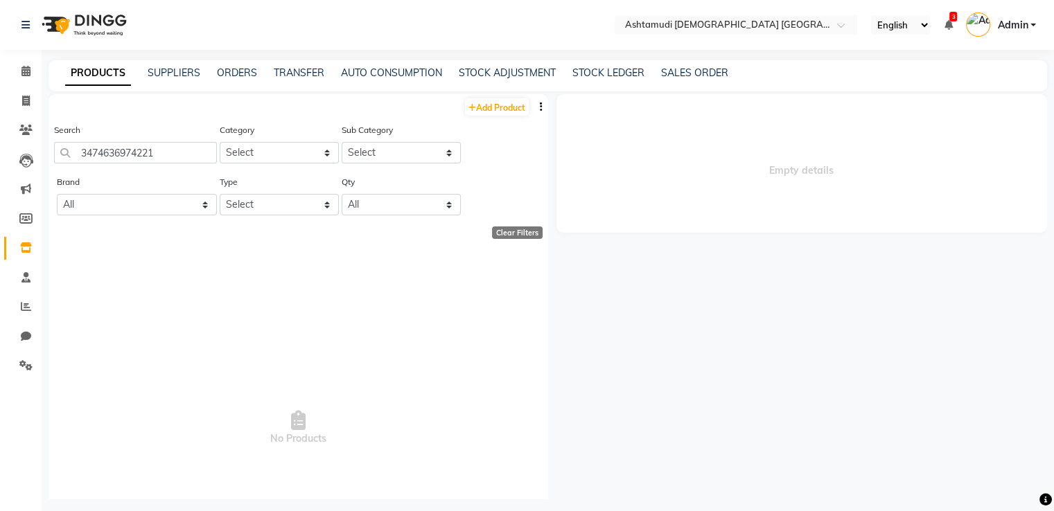
click at [96, 27] on img at bounding box center [82, 25] width 95 height 39
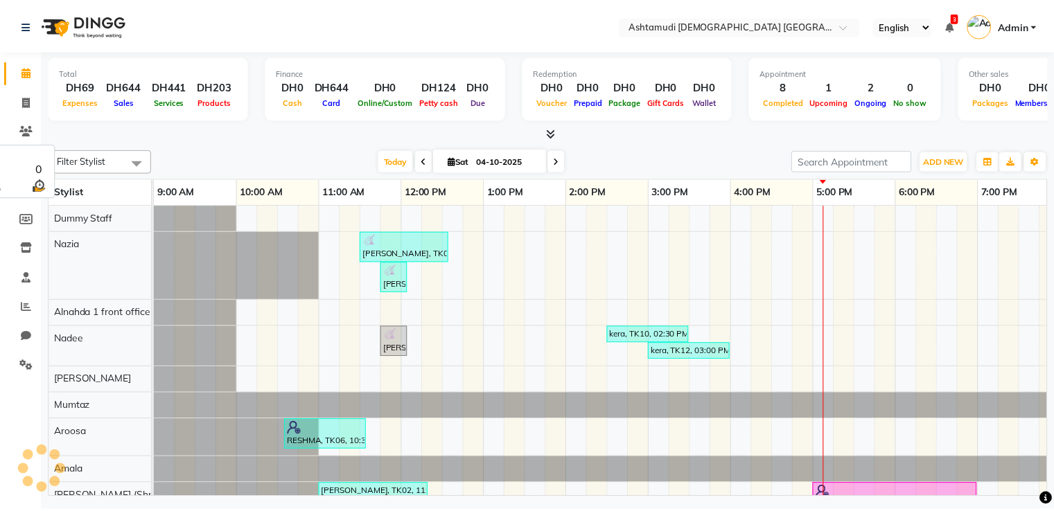
scroll to position [0, 262]
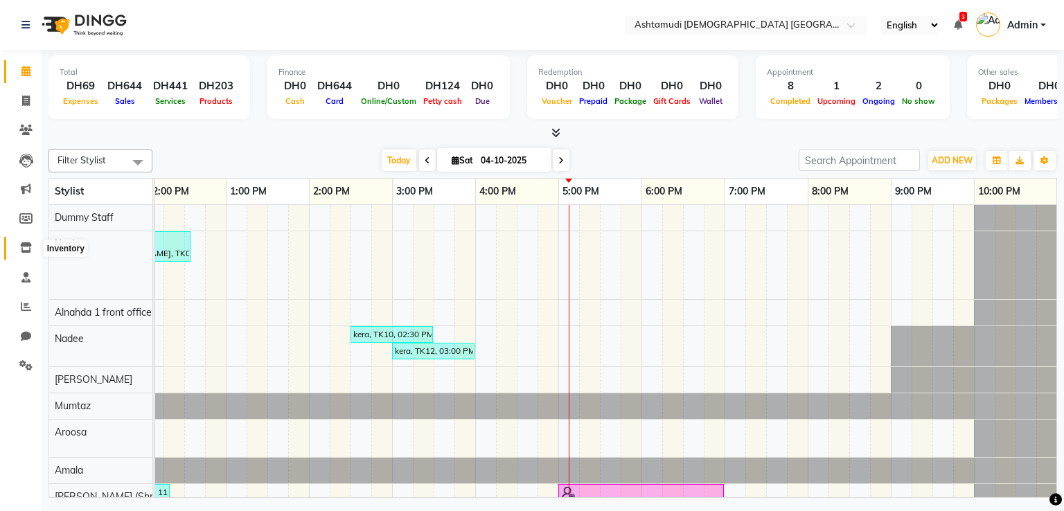
click at [23, 245] on icon at bounding box center [26, 247] width 12 height 10
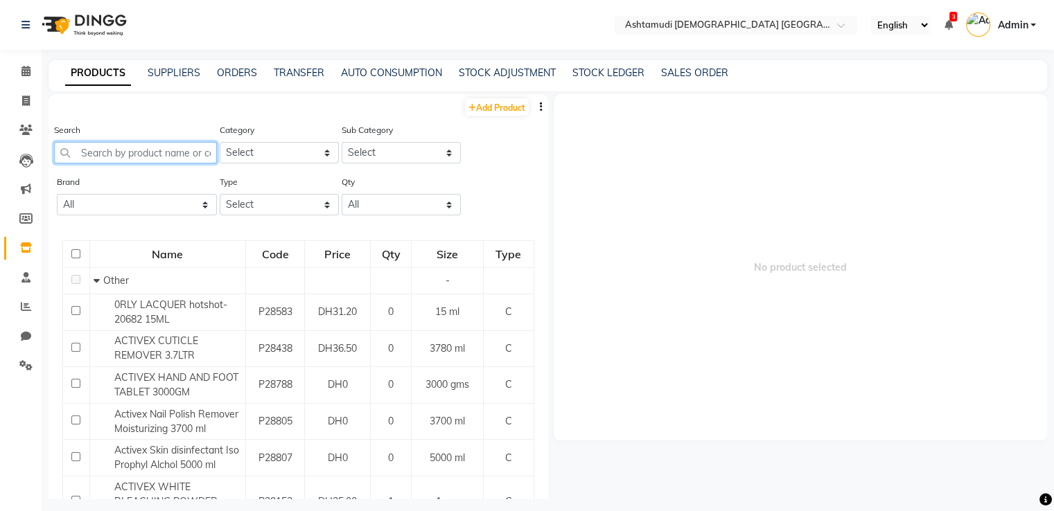
click at [114, 152] on input "text" at bounding box center [135, 152] width 163 height 21
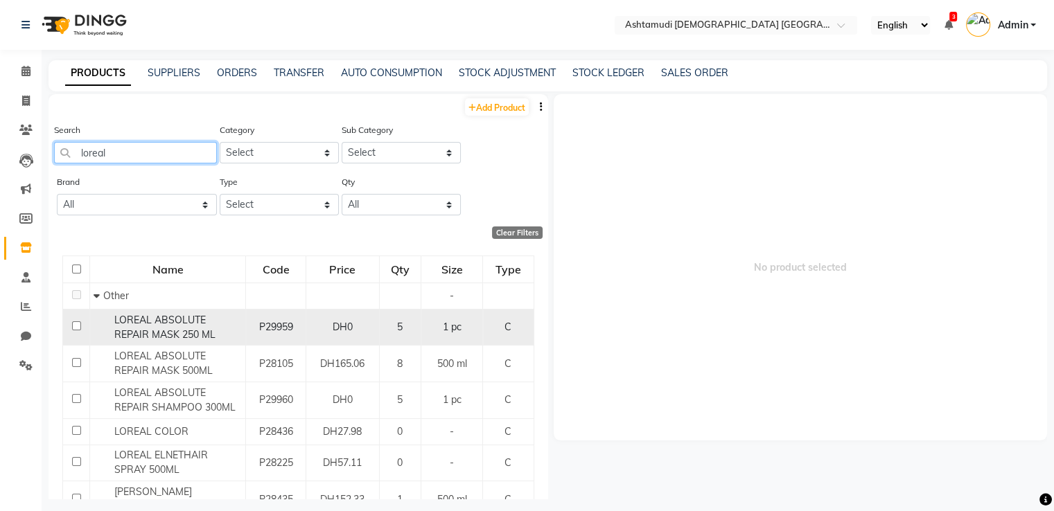
type input "loreal"
click at [155, 328] on div "LOREAL ABSOLUTE REPAIR MASK 250 ML" at bounding box center [168, 327] width 148 height 29
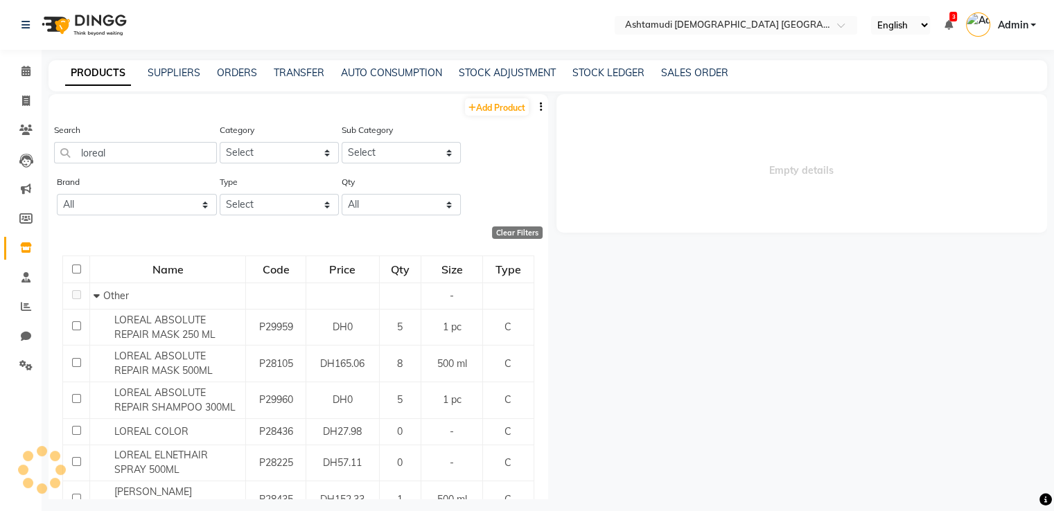
select select
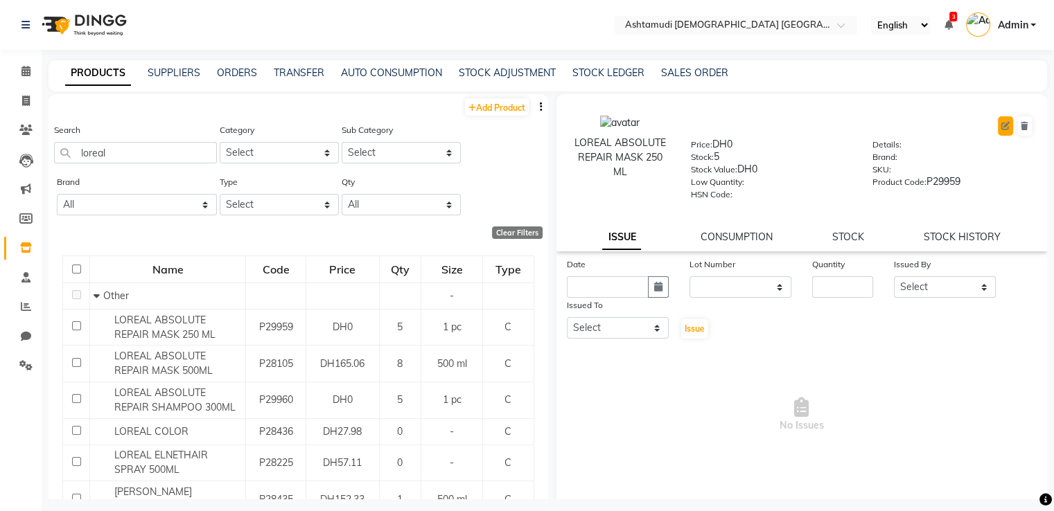
click at [998, 127] on button at bounding box center [1005, 125] width 15 height 19
select select "true"
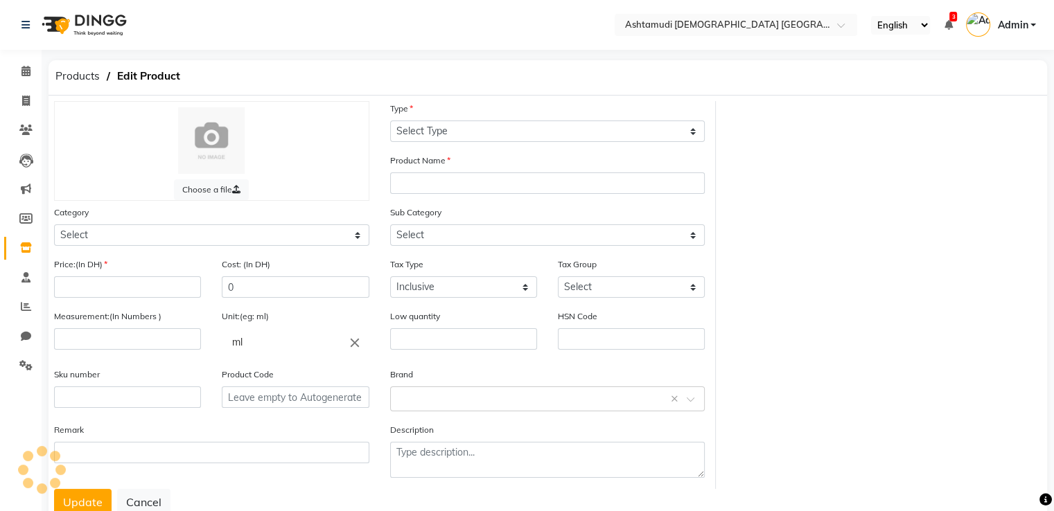
select select "C"
type input "LOREAL ABSOLUTE REPAIR MASK 250 ML"
select select
type input "0"
type input "1"
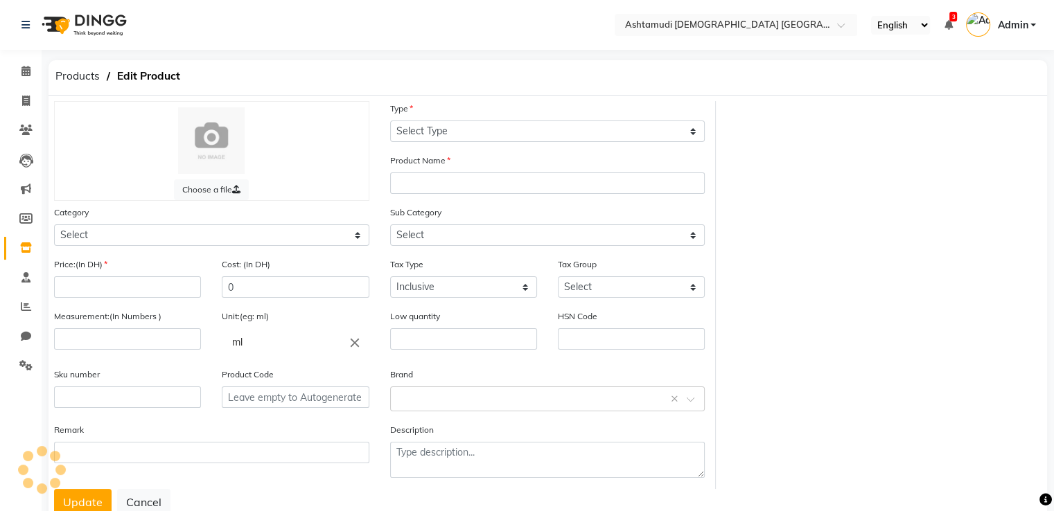
type input "pc"
type input "P29959"
select select "595501000"
select select "595501002"
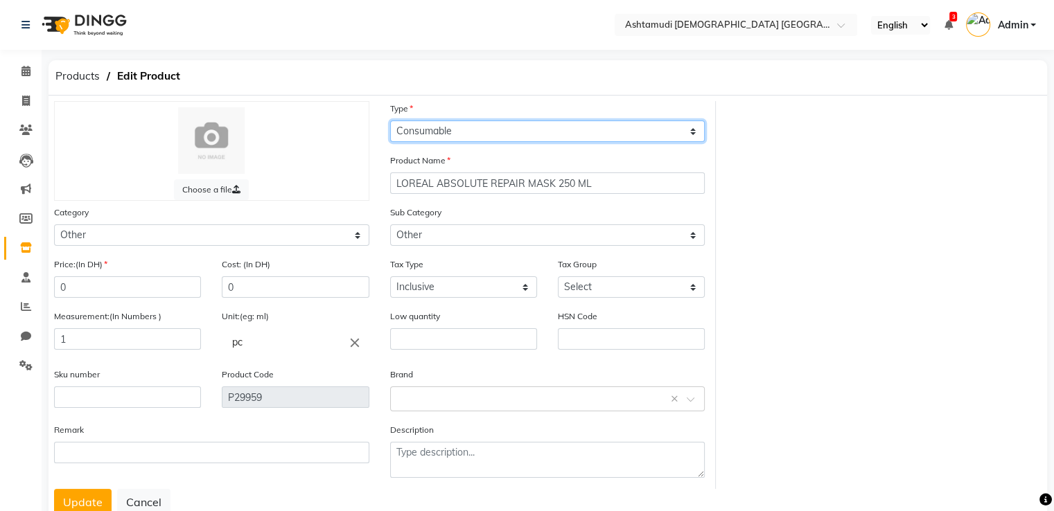
click at [551, 141] on select "Select Type Both Retail Consumable" at bounding box center [547, 131] width 315 height 21
select select "R"
click at [390, 121] on select "Select Type Both Retail Consumable" at bounding box center [547, 131] width 315 height 21
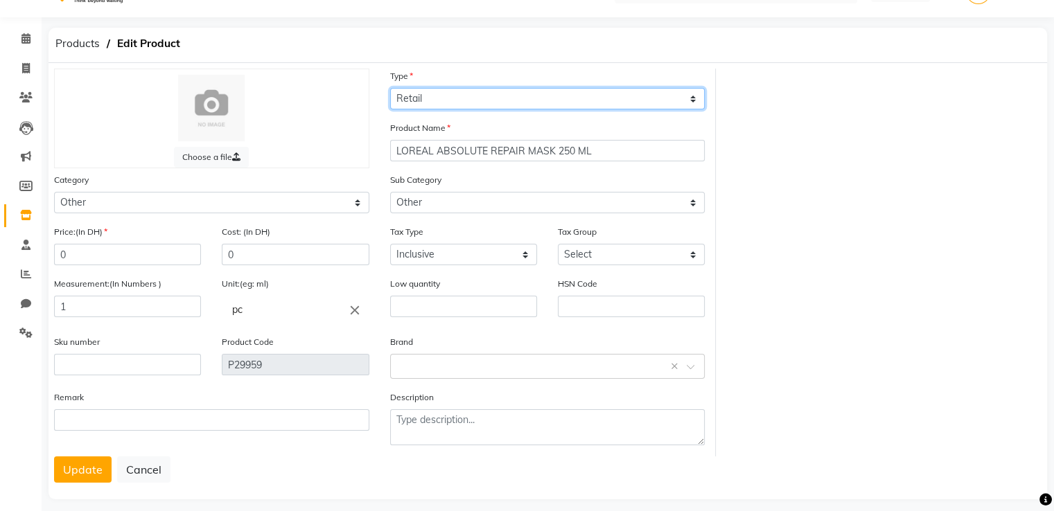
scroll to position [50, 0]
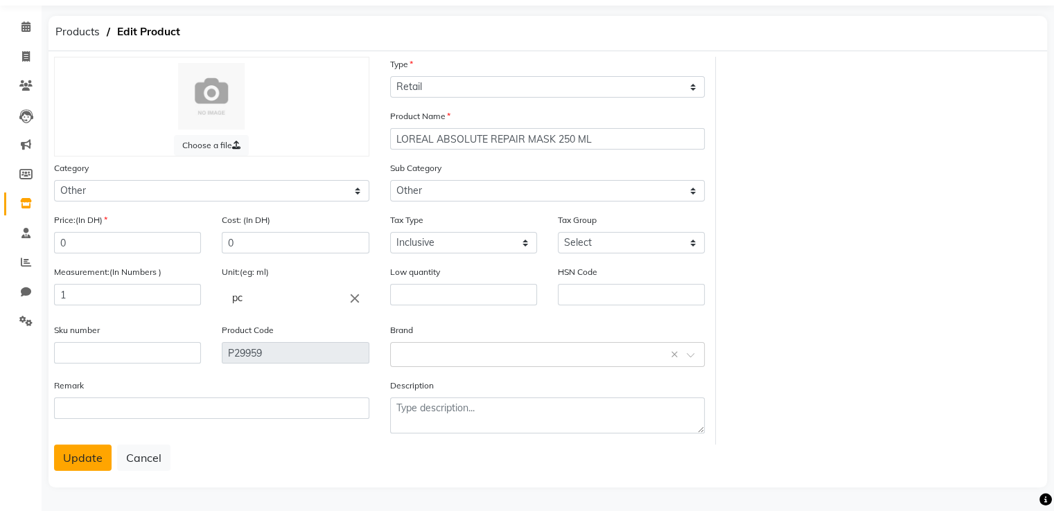
click at [83, 461] on button "Update" at bounding box center [83, 458] width 58 height 26
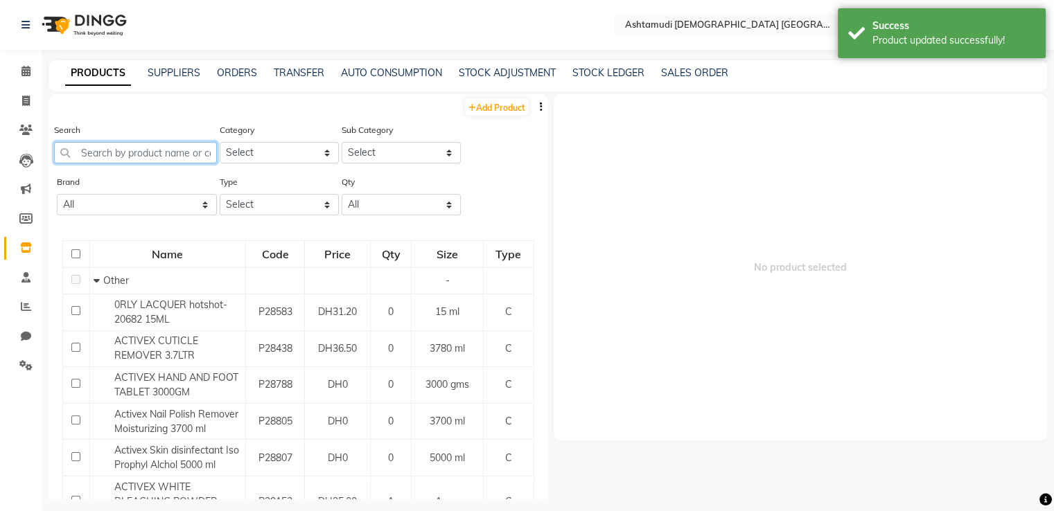
click at [161, 149] on input "text" at bounding box center [135, 152] width 163 height 21
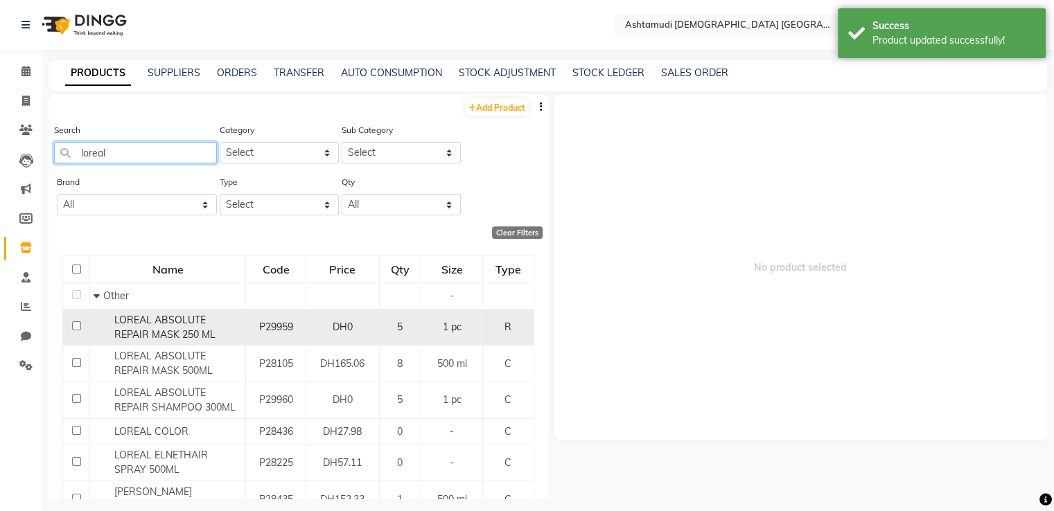
type input "loreal"
click at [177, 327] on span "LOREAL ABSOLUTE REPAIR MASK 250 ML" at bounding box center [164, 327] width 101 height 27
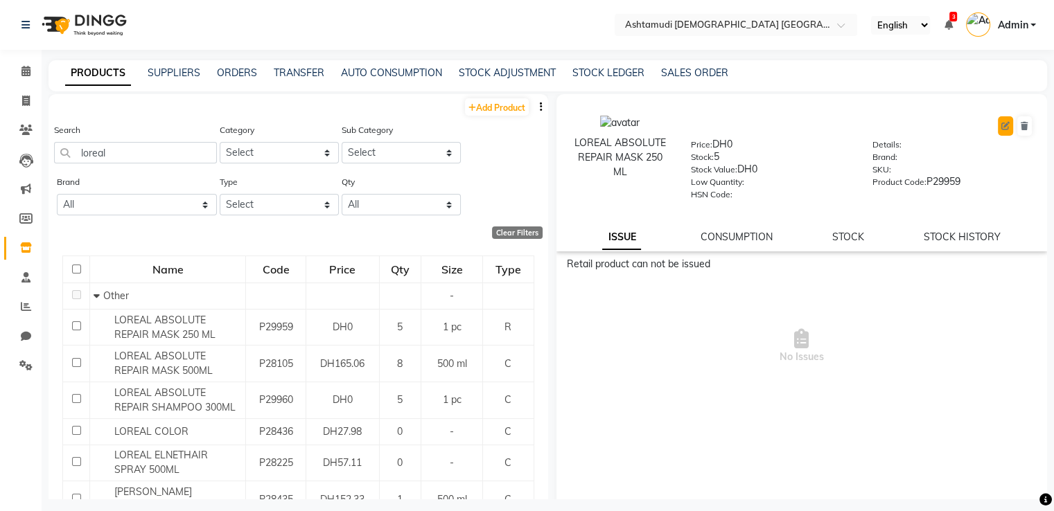
click at [998, 132] on button at bounding box center [1005, 125] width 15 height 19
select select "true"
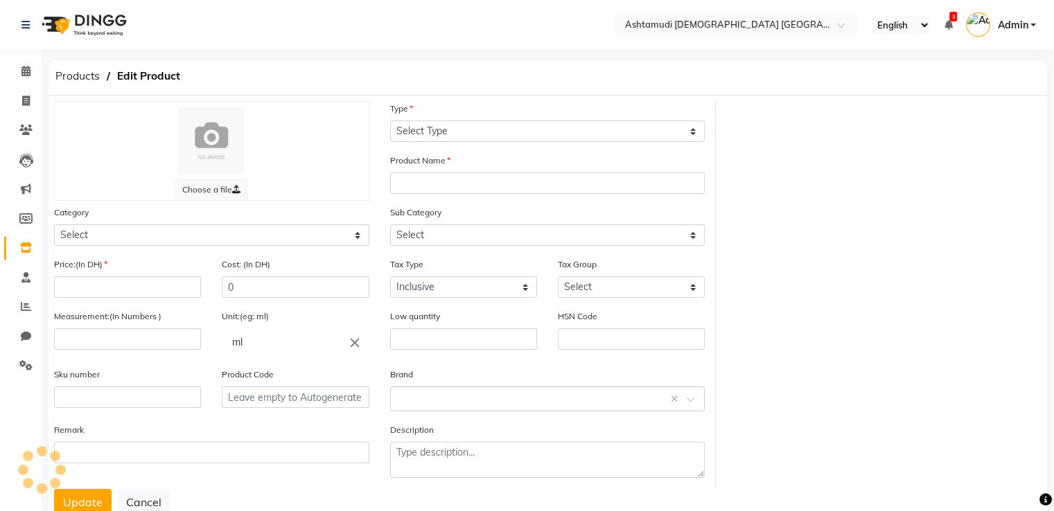
select select "R"
type input "LOREAL ABSOLUTE REPAIR MASK 250 ML"
select select
type input "0"
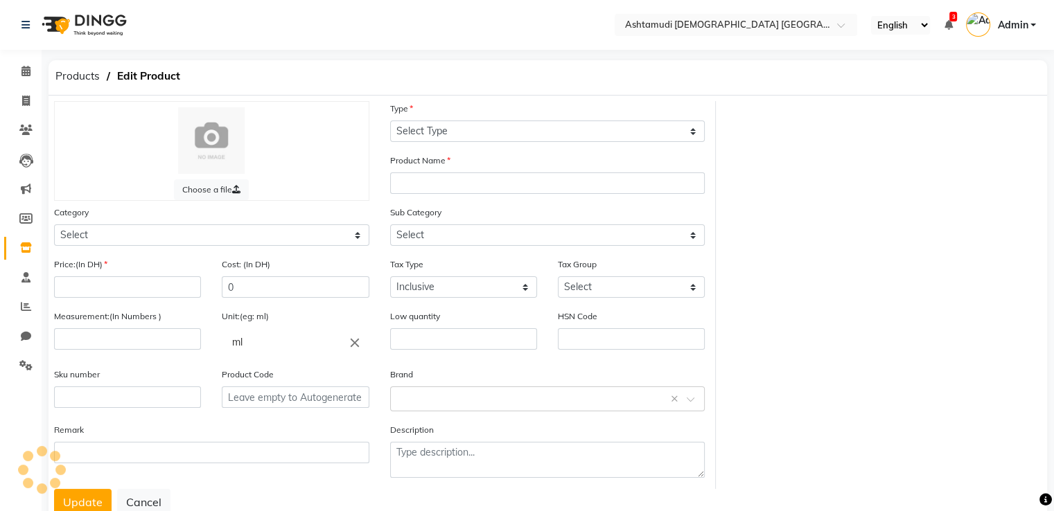
type input "1"
type input "pc"
type input "P29959"
select select "595501000"
select select "595501002"
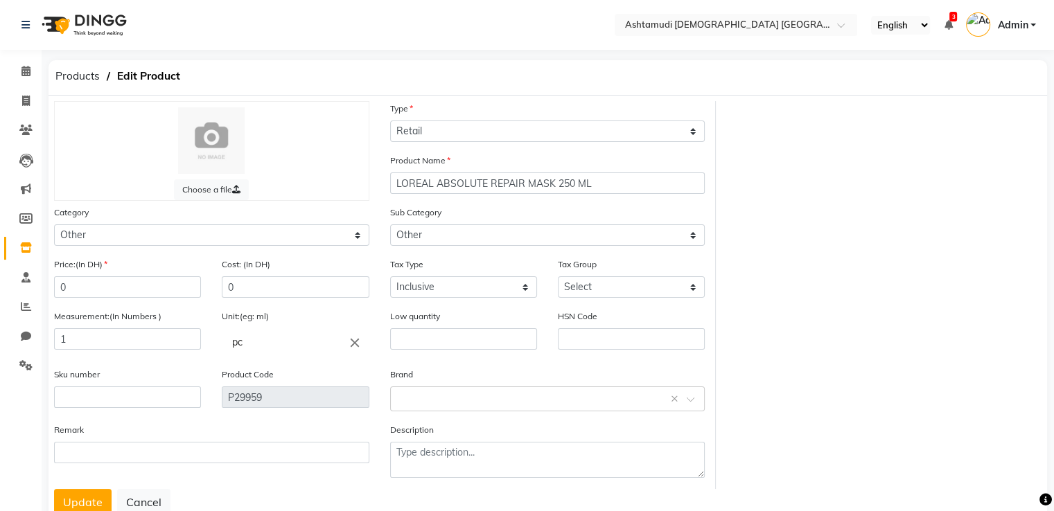
click at [105, 15] on img at bounding box center [82, 25] width 95 height 39
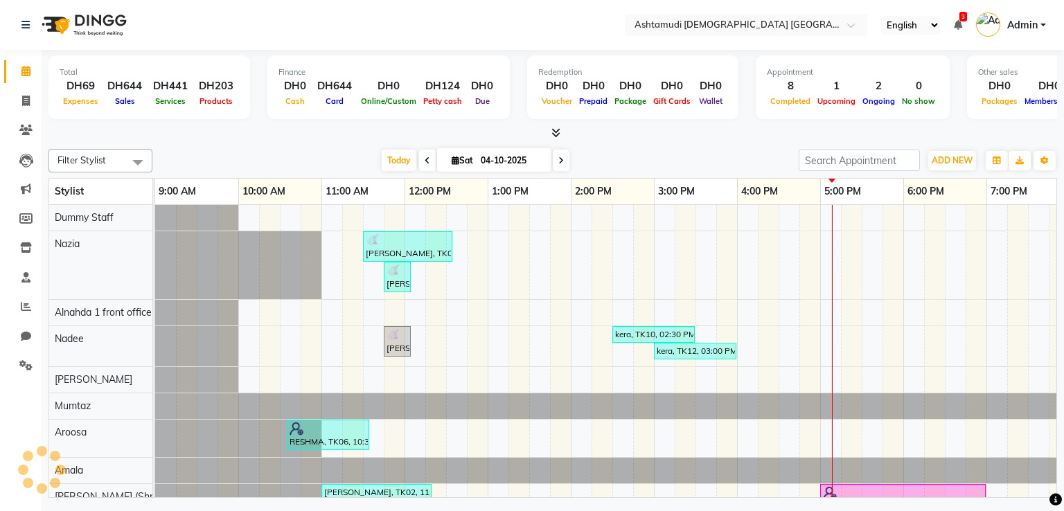
scroll to position [0, 262]
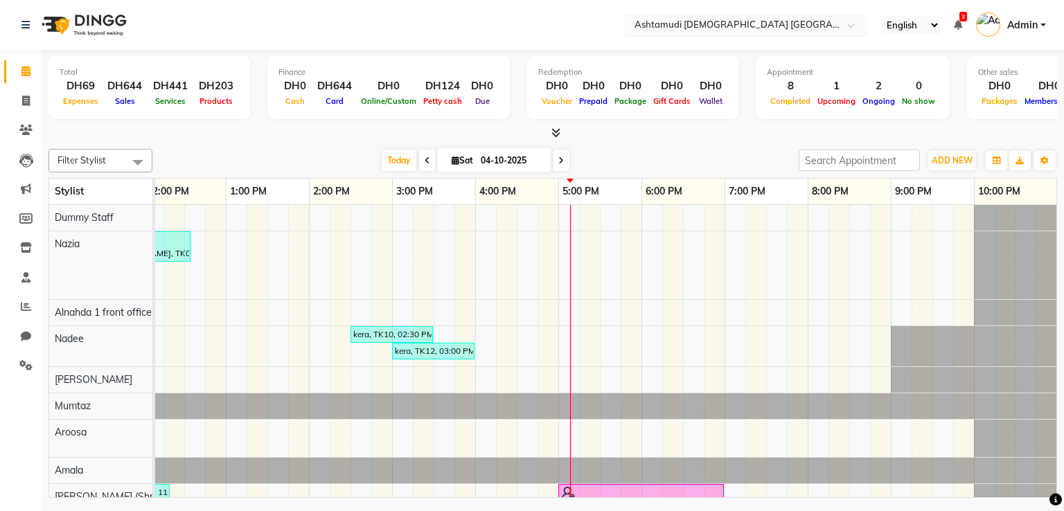
click at [765, 34] on div "Select Location × Ashtamudi Ladies Salon Sahara Center, Dubai" at bounding box center [746, 25] width 242 height 22
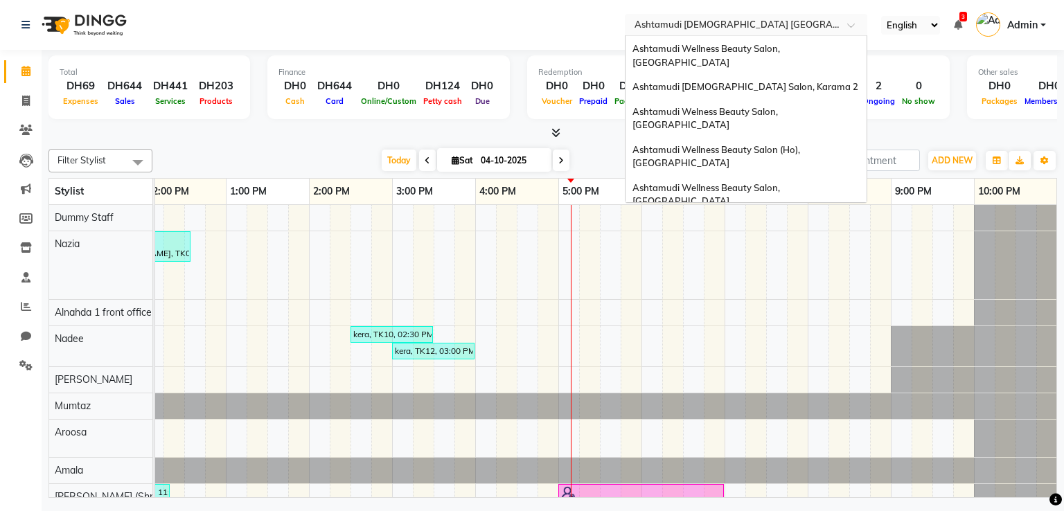
scroll to position [415, 0]
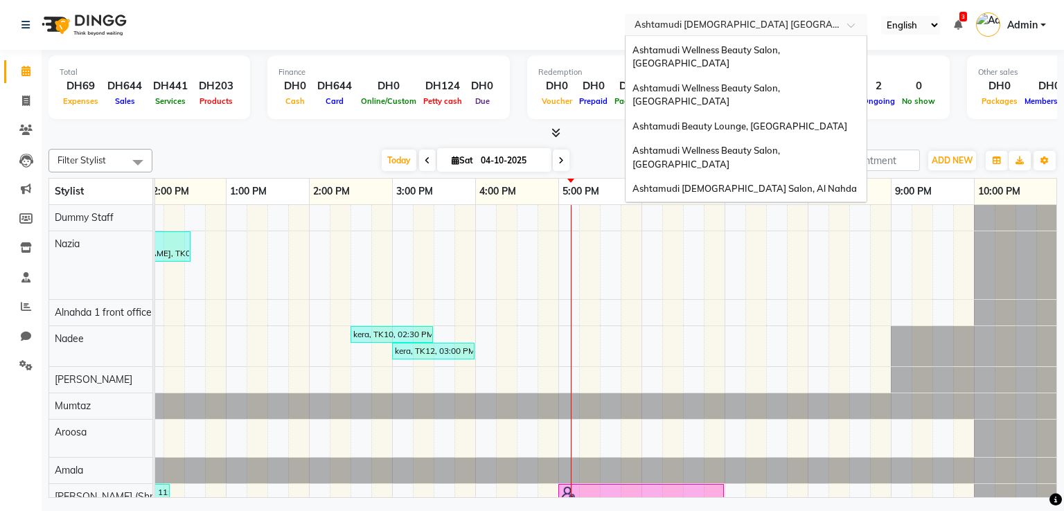
click at [743, 322] on span "Ashtamudi [DEMOGRAPHIC_DATA] Salon, Al Qusais 1" at bounding box center [746, 334] width 226 height 25
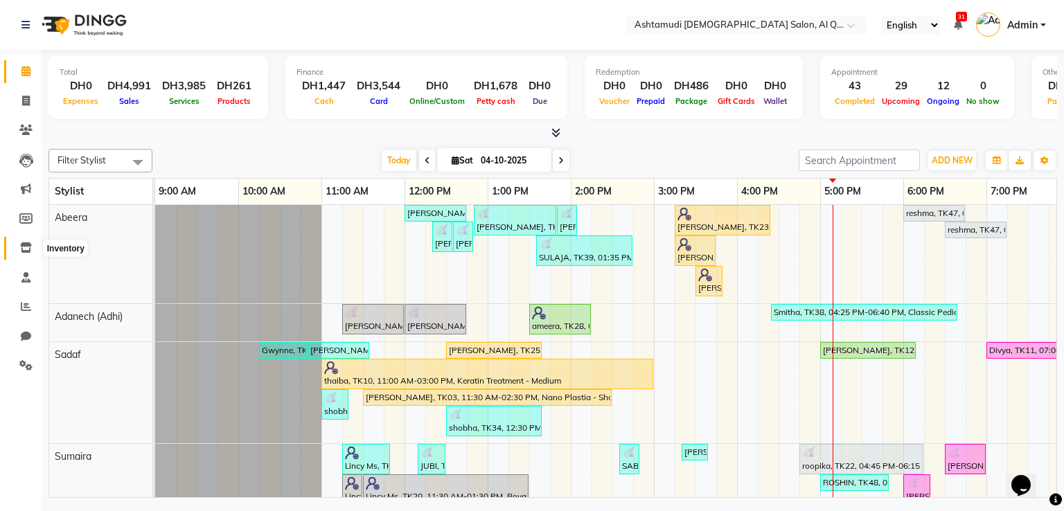
click at [20, 249] on icon at bounding box center [26, 247] width 12 height 10
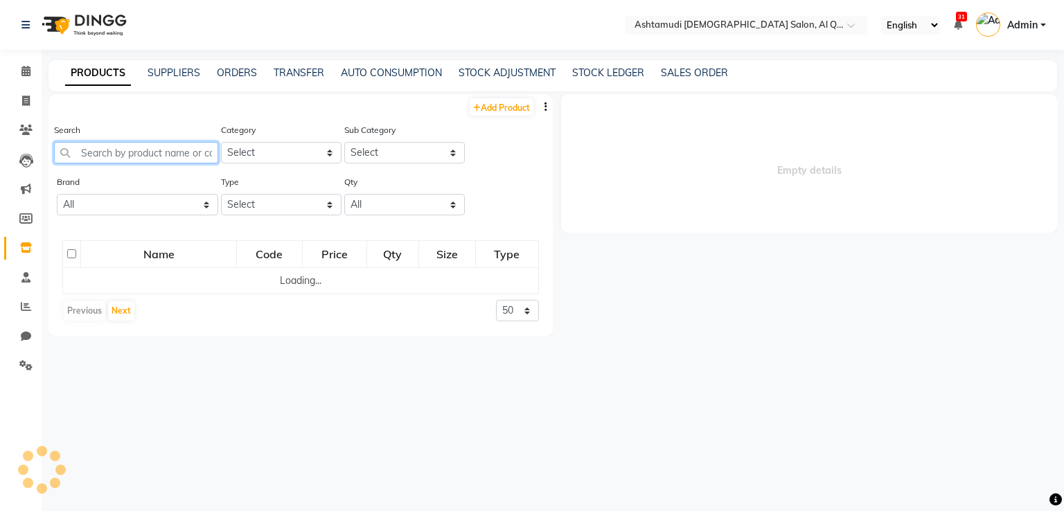
click at [109, 159] on input "text" at bounding box center [136, 152] width 164 height 21
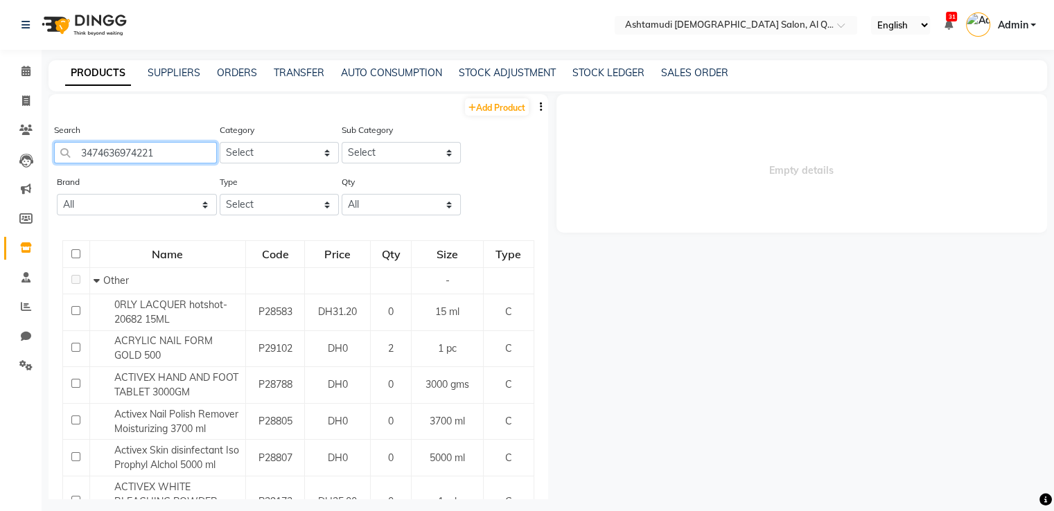
type input "3474636974221"
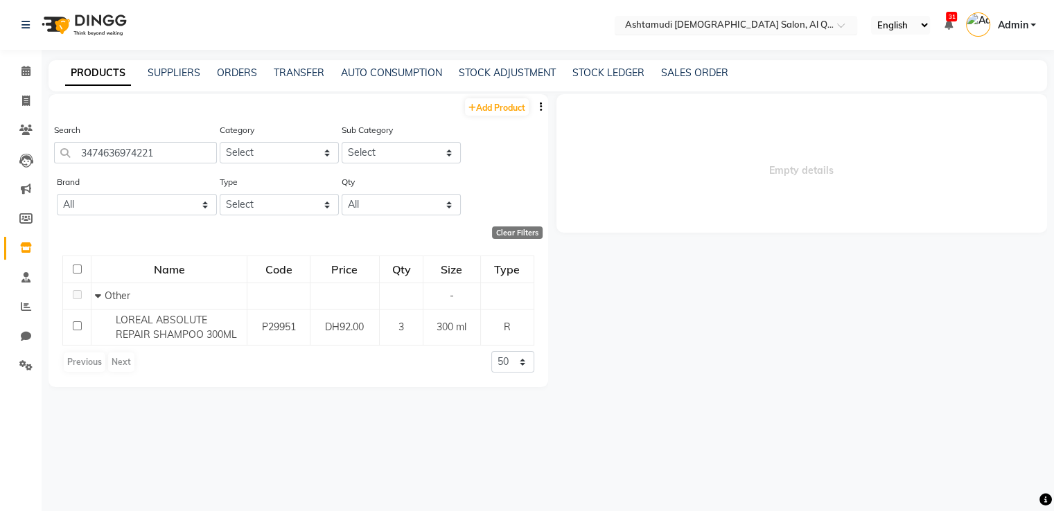
click at [706, 32] on input "text" at bounding box center [721, 26] width 201 height 14
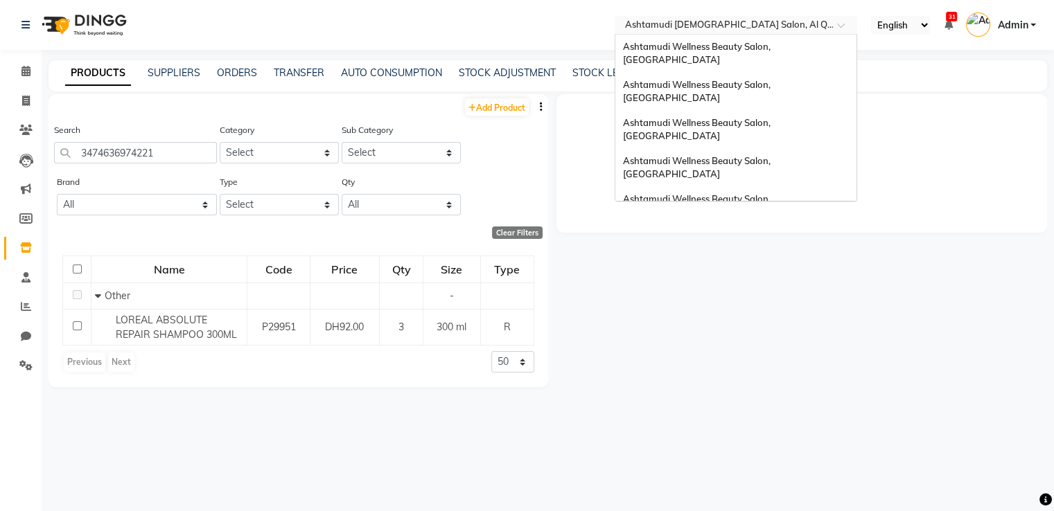
scroll to position [415, 0]
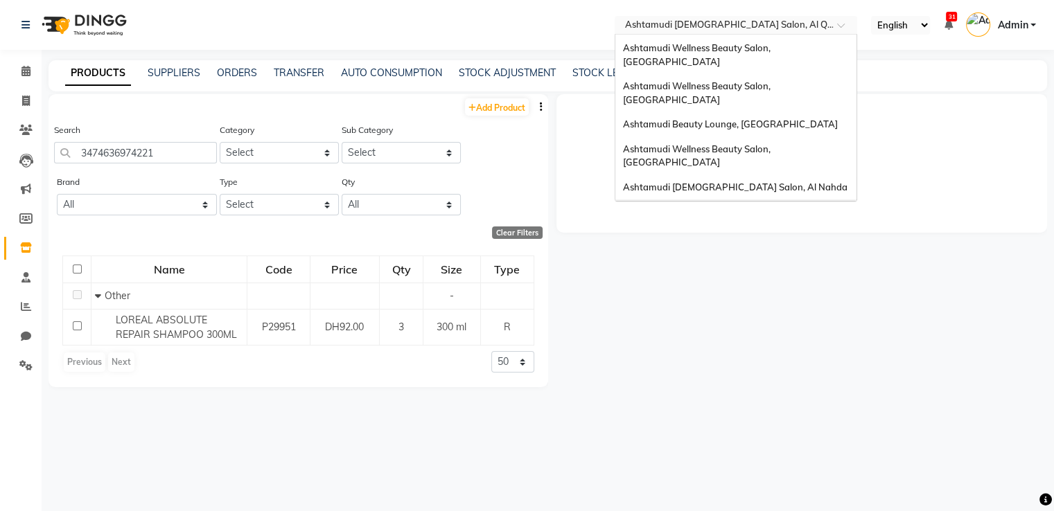
click at [707, 200] on div "Ashtamudi [DEMOGRAPHIC_DATA] [GEOGRAPHIC_DATA], [GEOGRAPHIC_DATA]" at bounding box center [735, 219] width 241 height 38
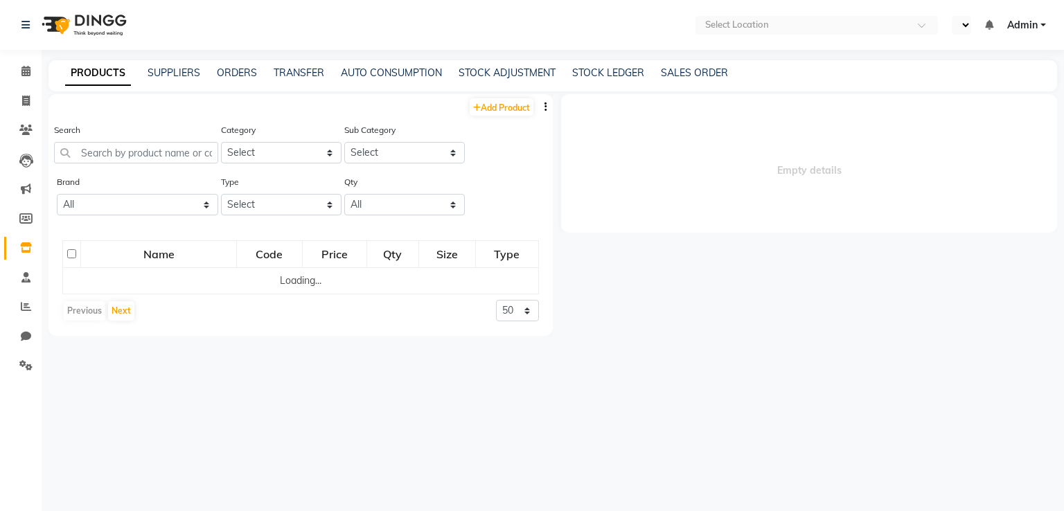
select select "en"
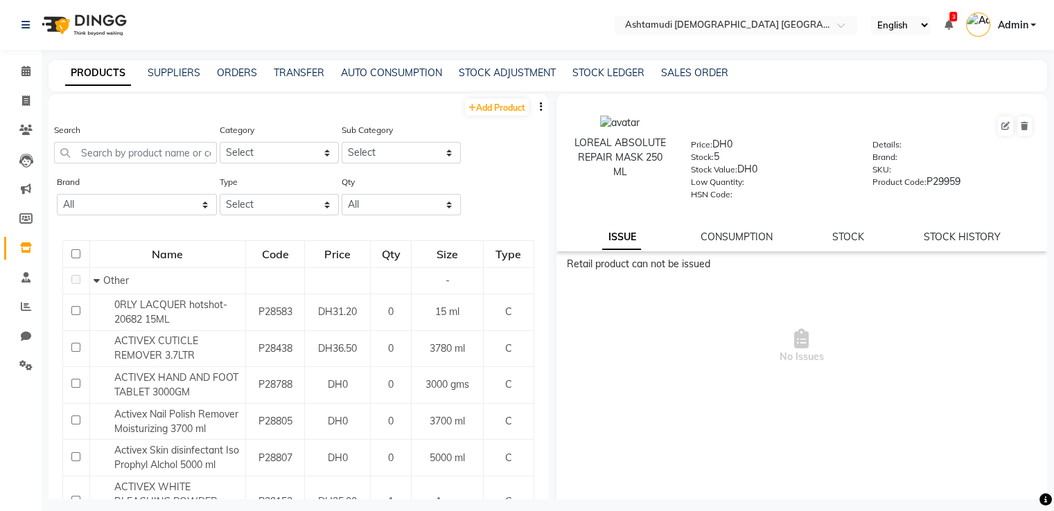
click at [679, 361] on span "No Issues" at bounding box center [802, 346] width 470 height 139
click at [998, 126] on button at bounding box center [1005, 125] width 15 height 19
select select "true"
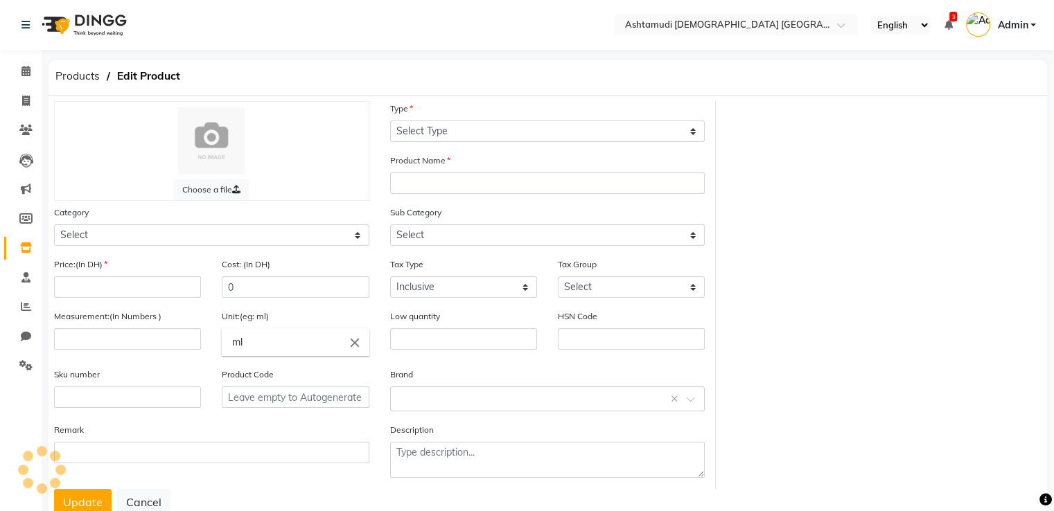
select select "R"
type input "LOREAL ABSOLUTE REPAIR MASK 250 ML"
select select
type input "0"
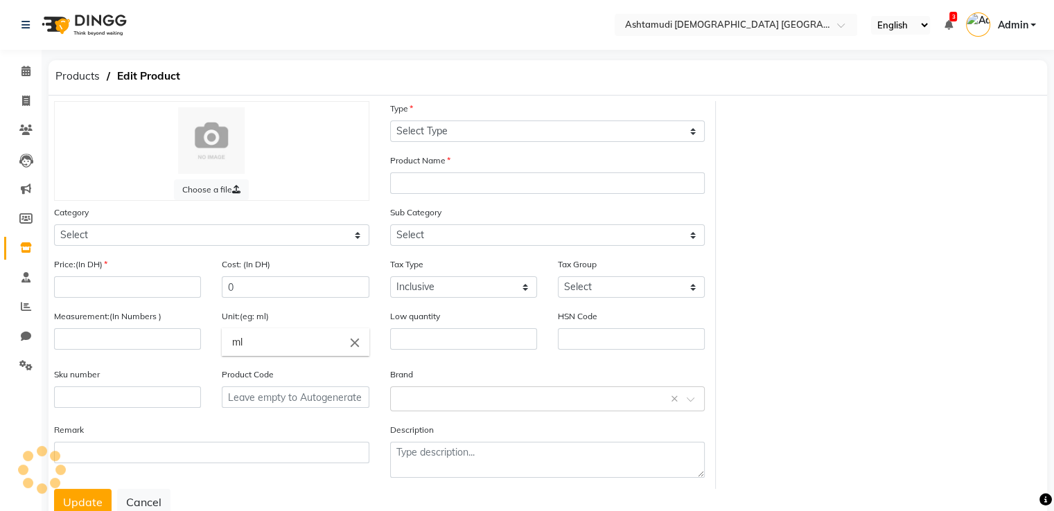
type input "1"
type input "pc"
type input "P29959"
select select "595501000"
select select "595501002"
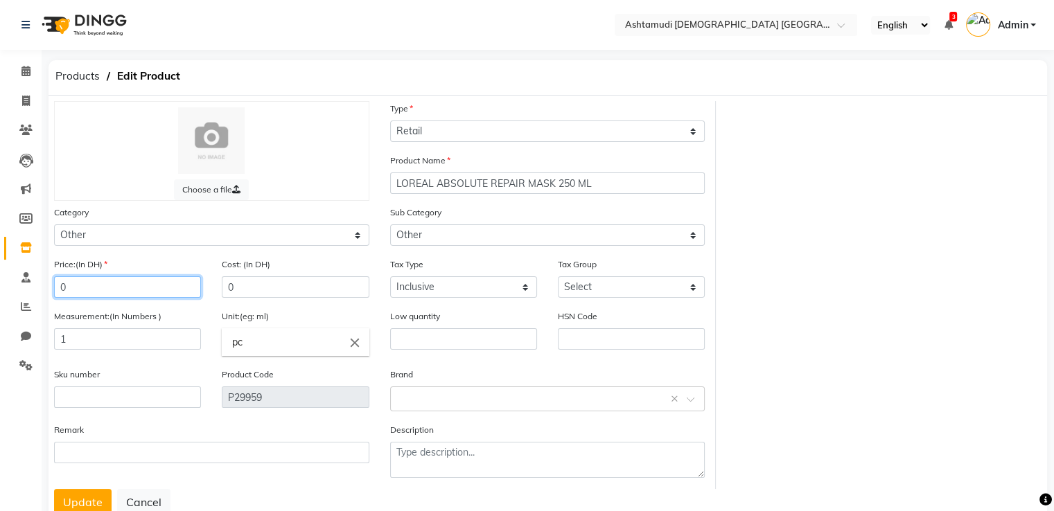
click at [172, 298] on input "0" at bounding box center [127, 286] width 147 height 21
click at [764, 24] on input "text" at bounding box center [721, 24] width 201 height 14
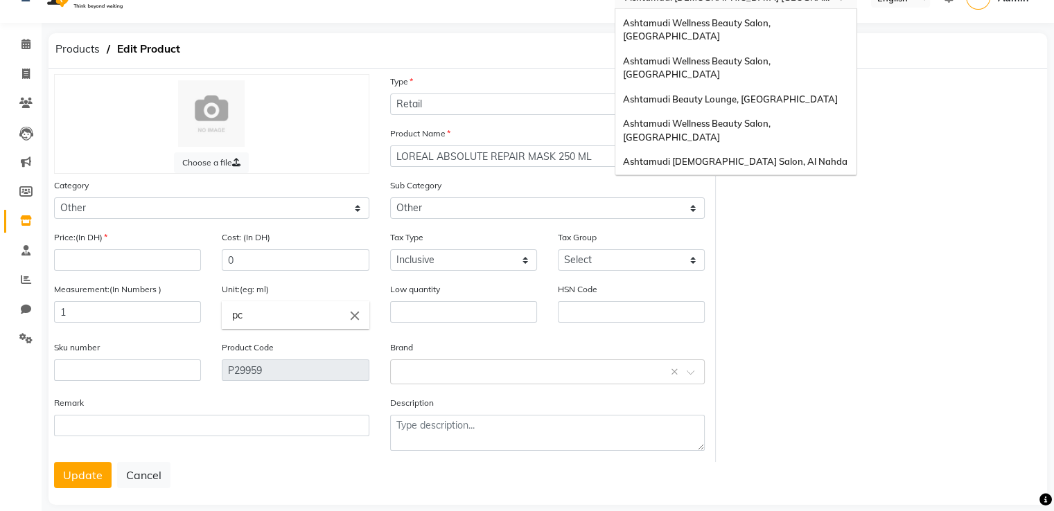
scroll to position [50, 0]
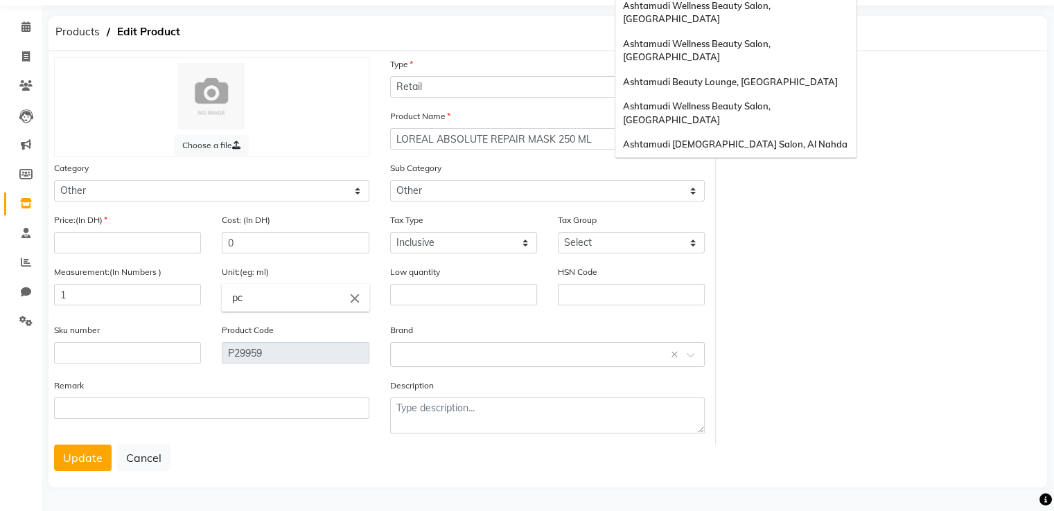
click at [736, 278] on span "Ashtamudi [DEMOGRAPHIC_DATA] Salon, Al Qusais 1" at bounding box center [735, 290] width 226 height 25
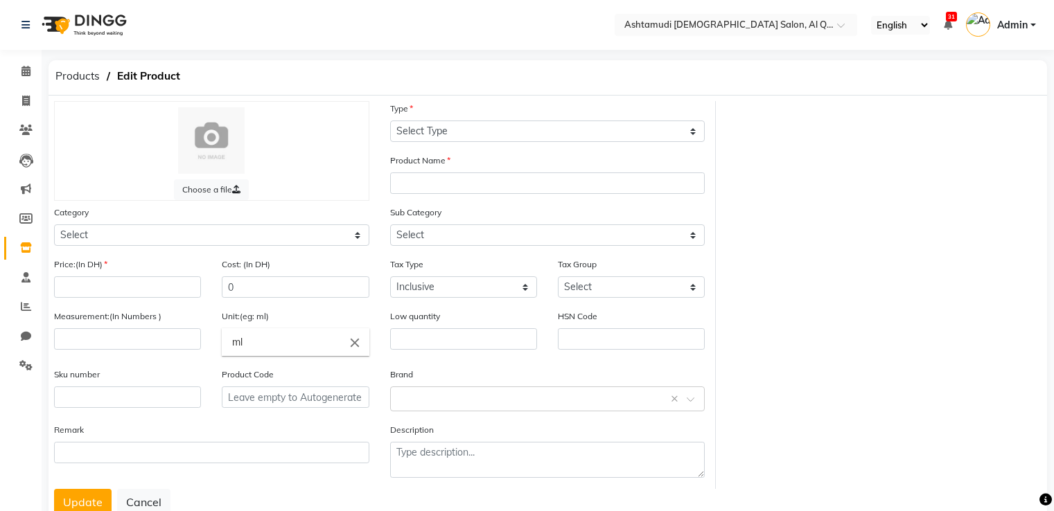
select select "true"
click at [85, 22] on img at bounding box center [82, 25] width 95 height 39
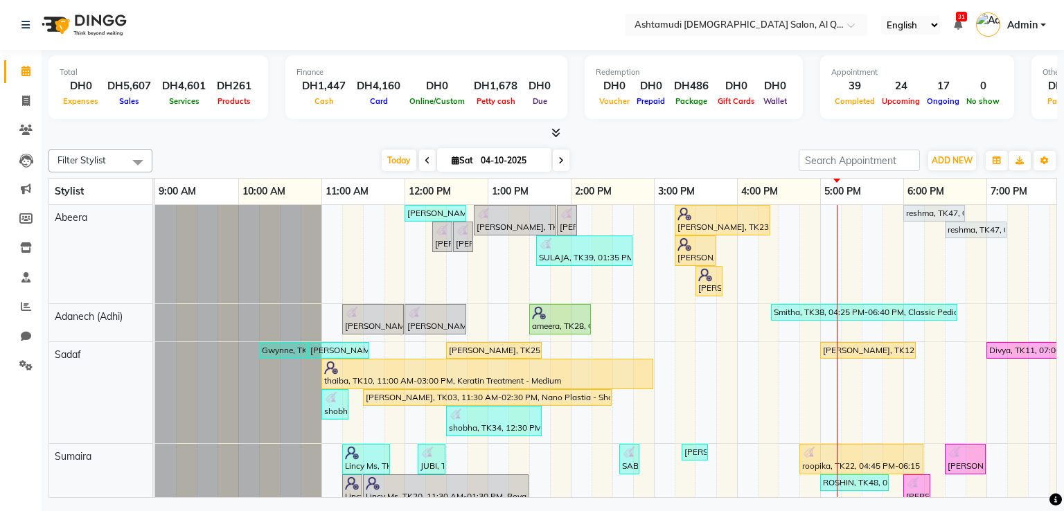
click at [26, 112] on li "Invoice" at bounding box center [21, 102] width 42 height 30
click at [28, 105] on icon at bounding box center [26, 101] width 8 height 10
select select "service"
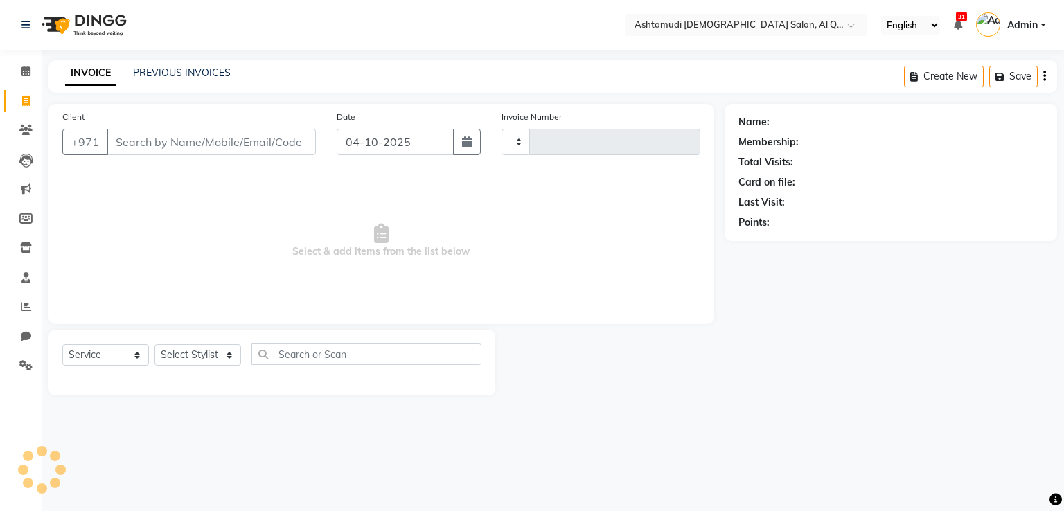
type input "7660"
select select "6848"
click at [30, 249] on icon at bounding box center [26, 247] width 12 height 10
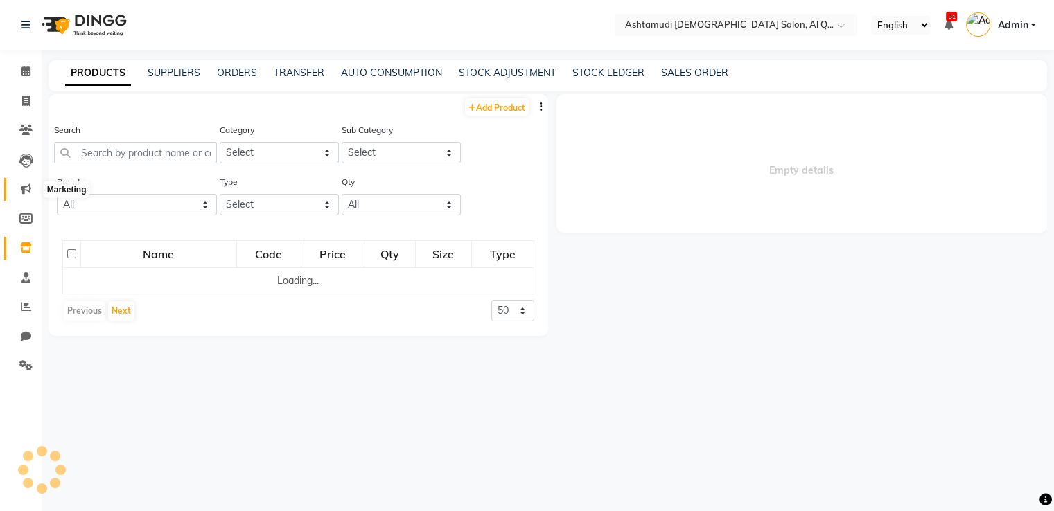
click at [25, 191] on icon at bounding box center [26, 189] width 10 height 10
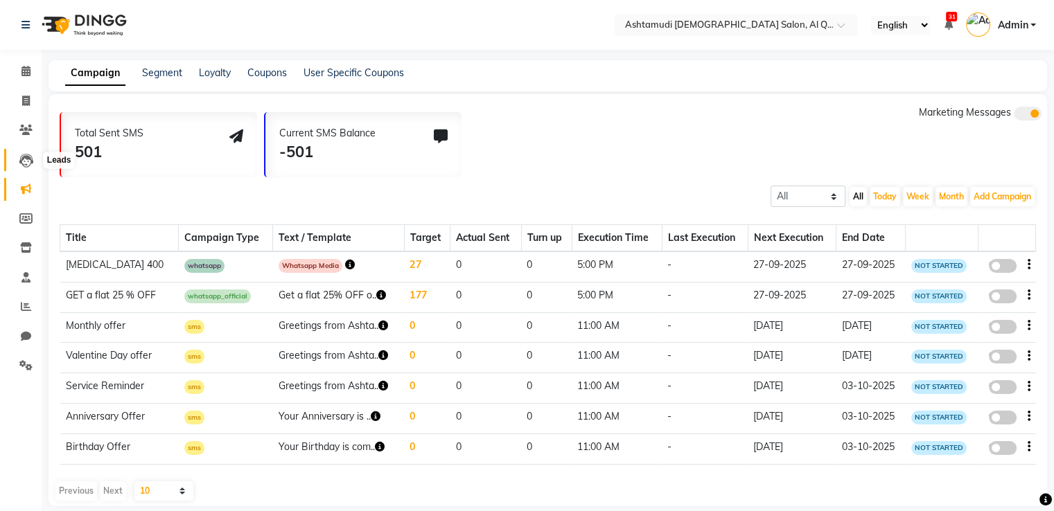
click at [30, 163] on icon at bounding box center [26, 161] width 14 height 14
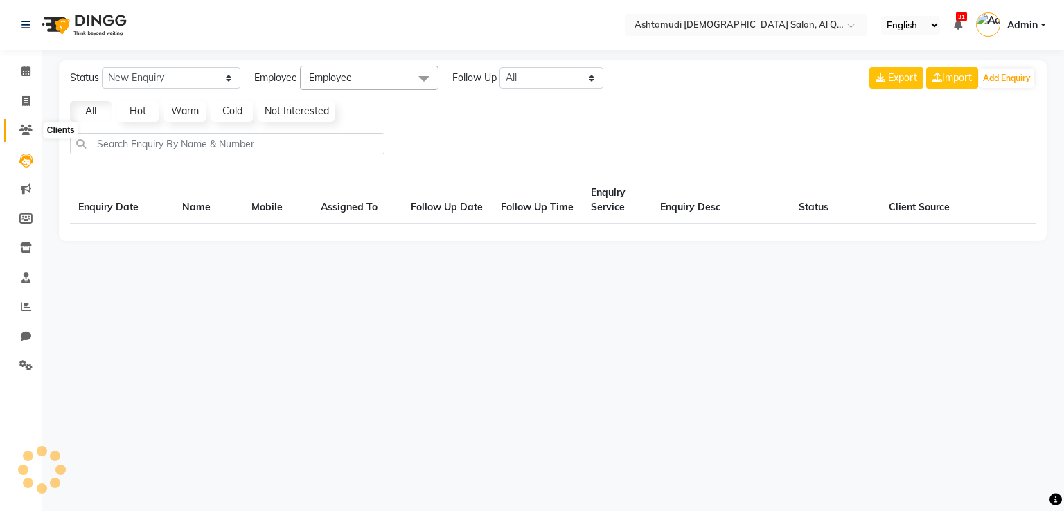
click at [30, 134] on icon at bounding box center [25, 130] width 13 height 10
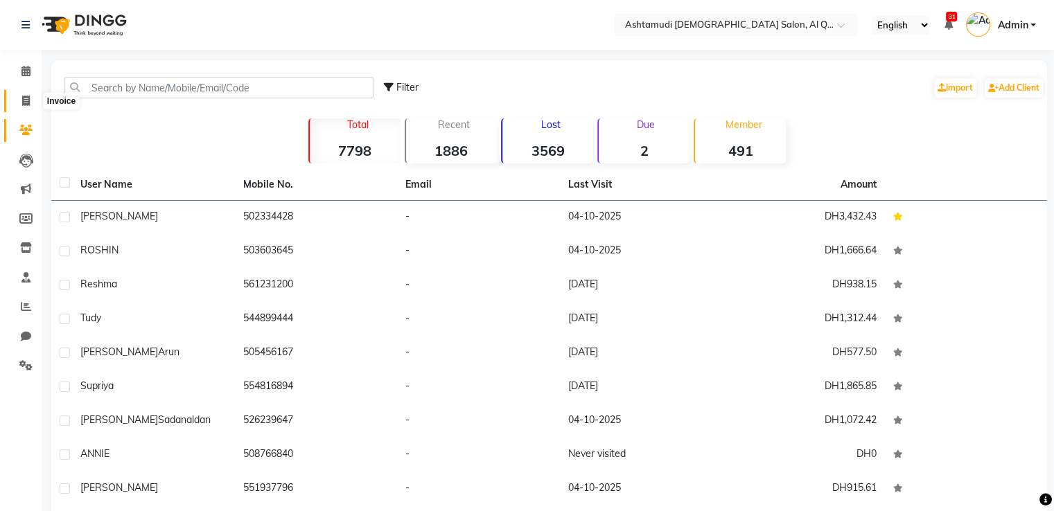
click at [20, 106] on span at bounding box center [26, 102] width 24 height 16
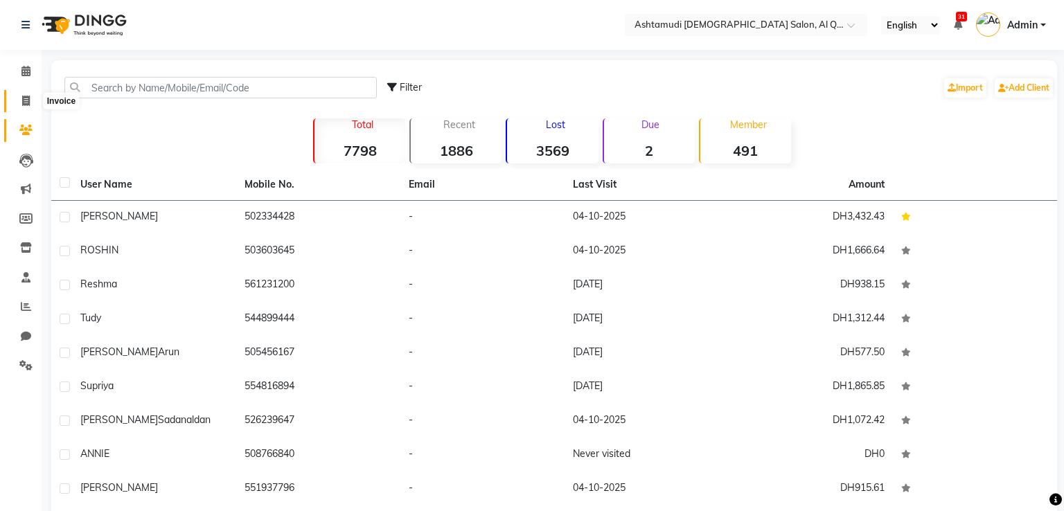
select select "service"
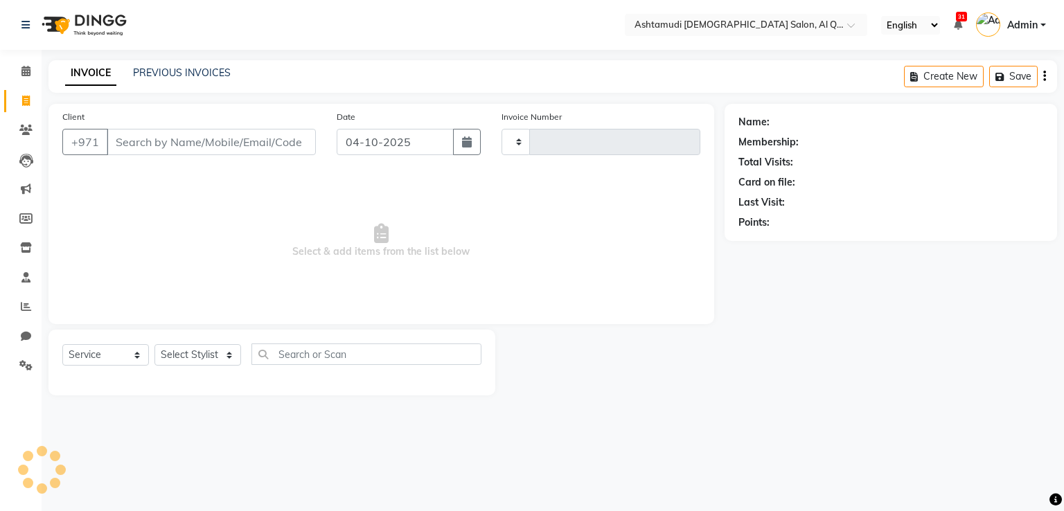
type input "7660"
select select "6848"
click at [20, 252] on icon at bounding box center [26, 247] width 12 height 10
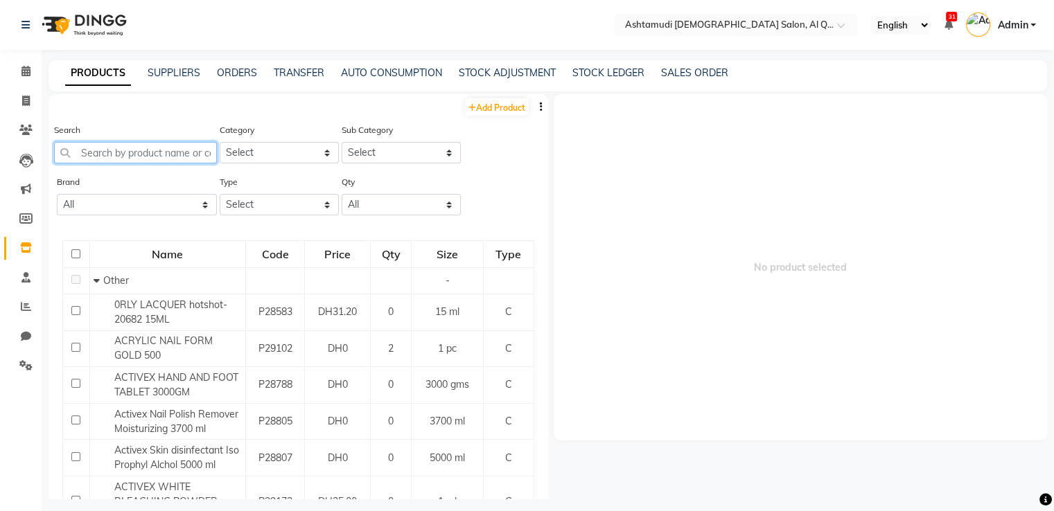
click at [103, 153] on input "text" at bounding box center [135, 152] width 163 height 21
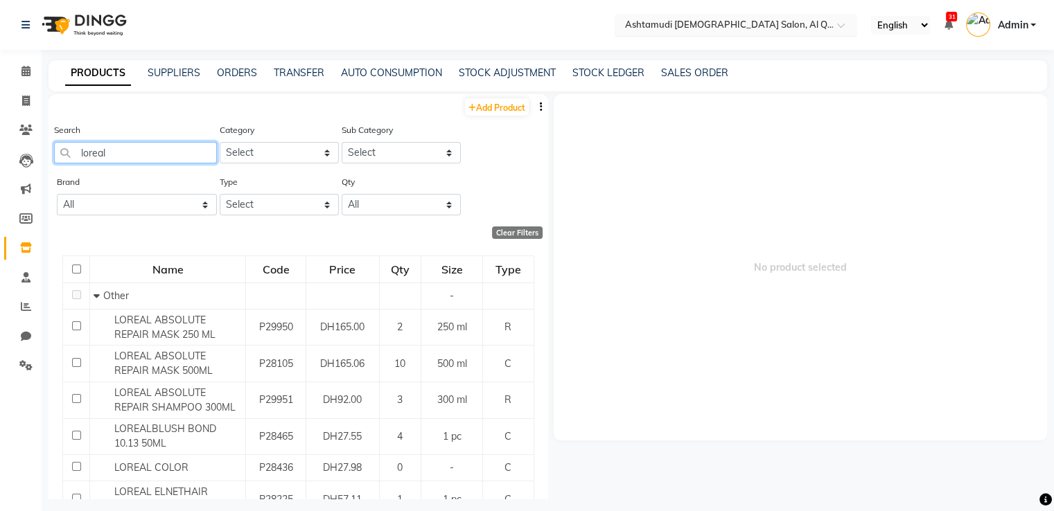
type input "loreal"
click at [768, 28] on input "text" at bounding box center [721, 24] width 201 height 14
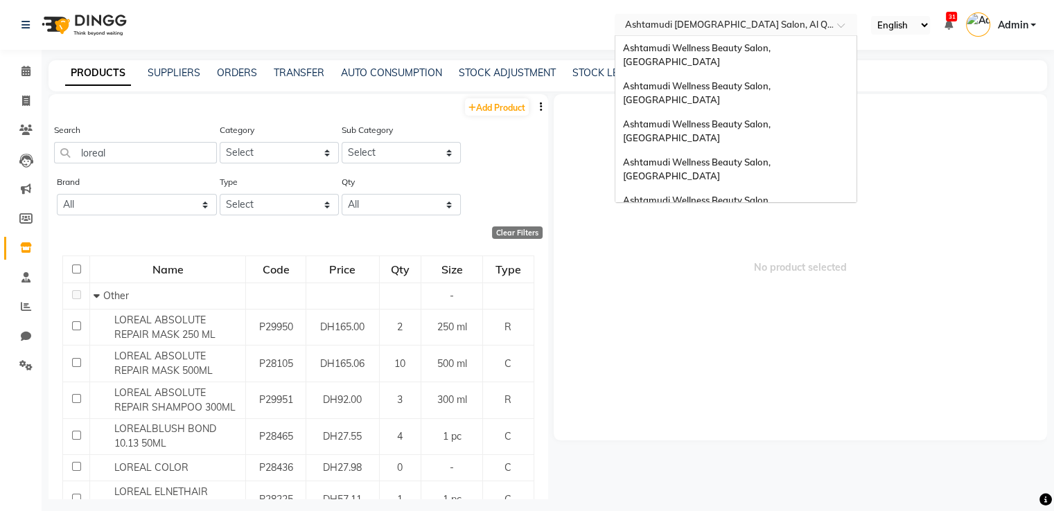
scroll to position [415, 0]
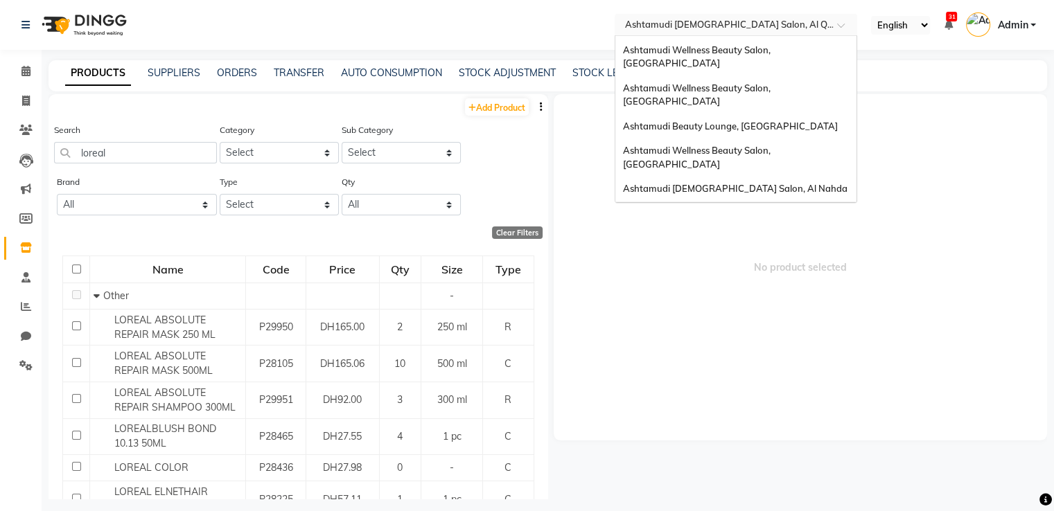
click at [761, 208] on span "Ashtamudi [DEMOGRAPHIC_DATA] [GEOGRAPHIC_DATA], [GEOGRAPHIC_DATA]" at bounding box center [721, 220] width 198 height 25
